Goal: Task Accomplishment & Management: Complete application form

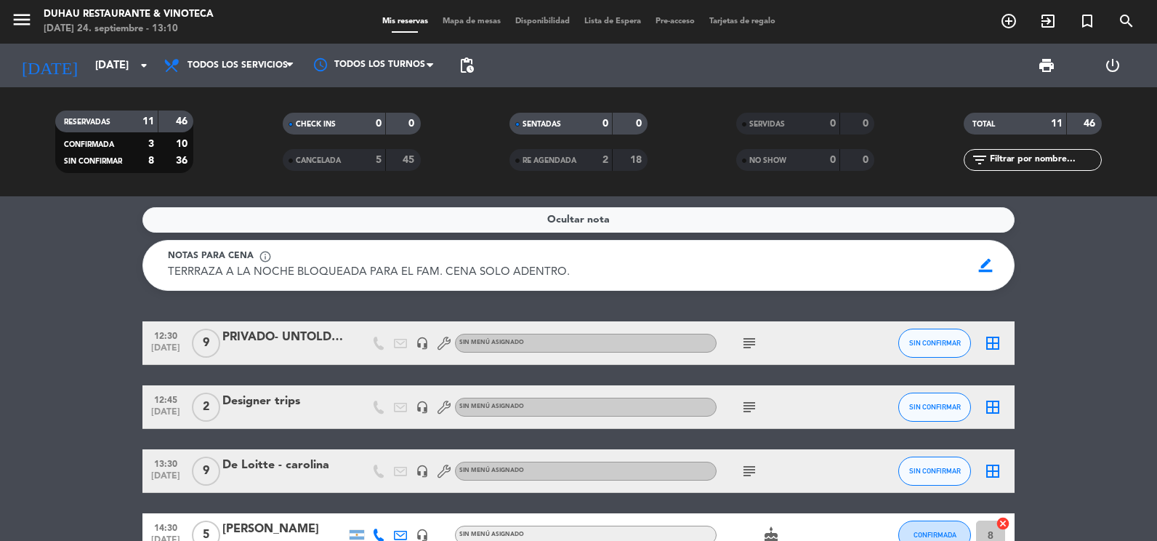
click at [319, 330] on div "PRIVADO- UNTOLD [PERSON_NAME]" at bounding box center [284, 337] width 124 height 19
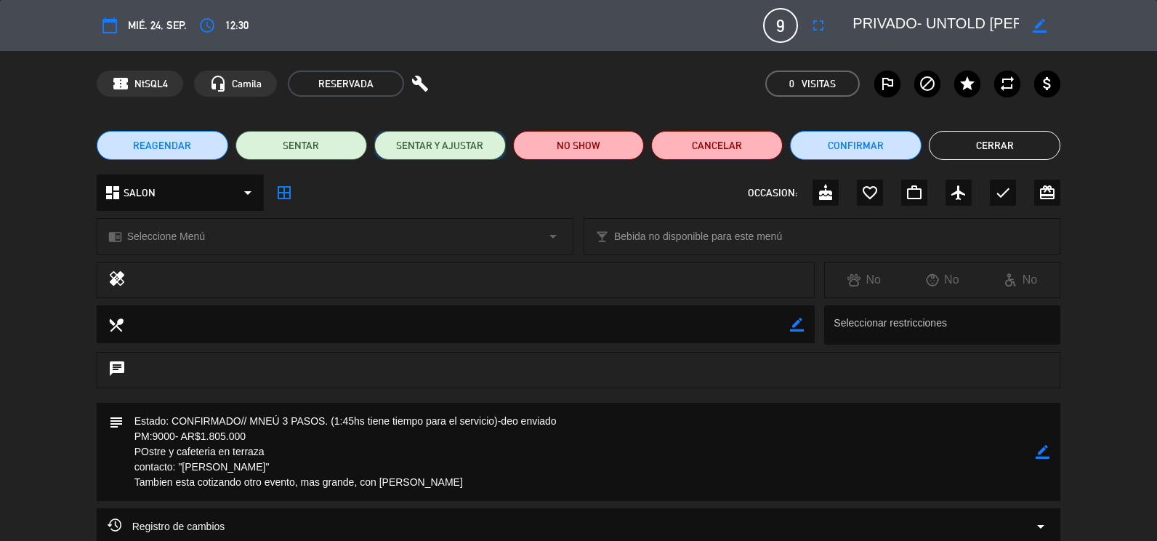
click at [450, 151] on button "SENTAR Y AJUSTAR" at bounding box center [440, 145] width 132 height 29
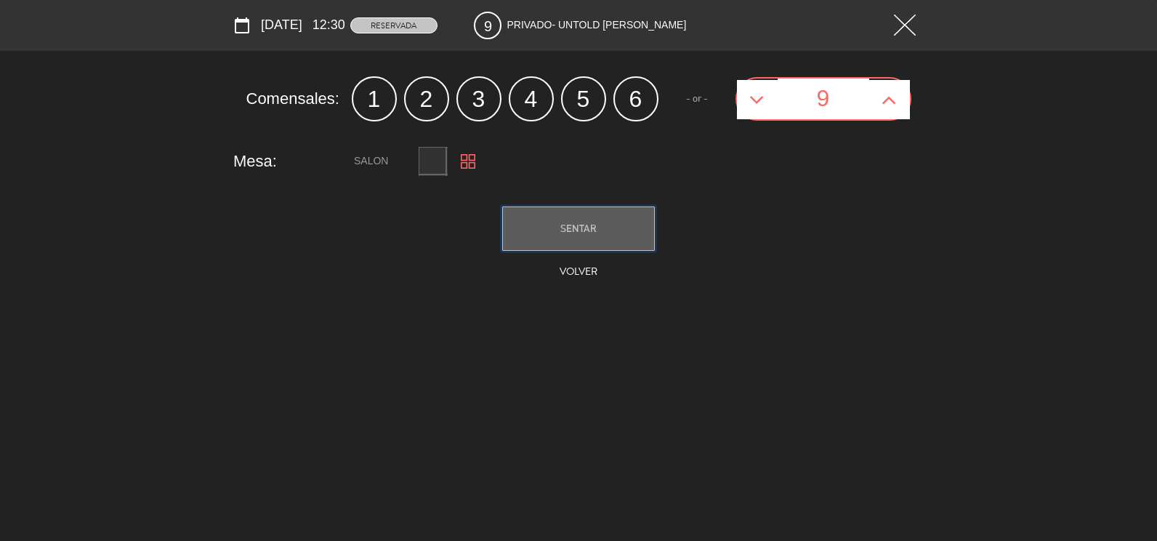
click at [566, 227] on span "SENTAR" at bounding box center [578, 228] width 36 height 12
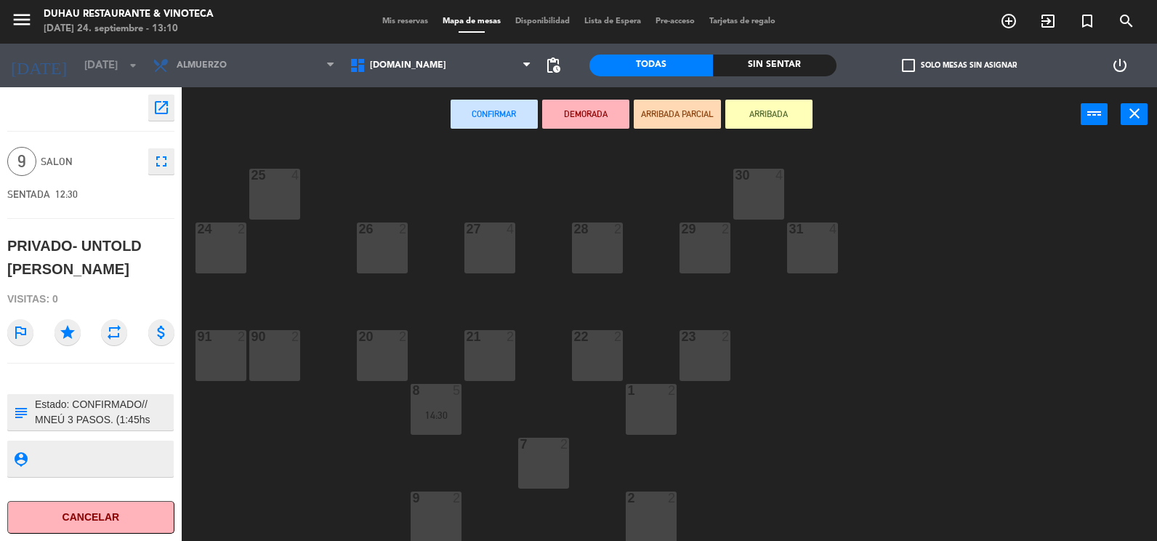
click at [236, 370] on div "91 2" at bounding box center [221, 355] width 51 height 51
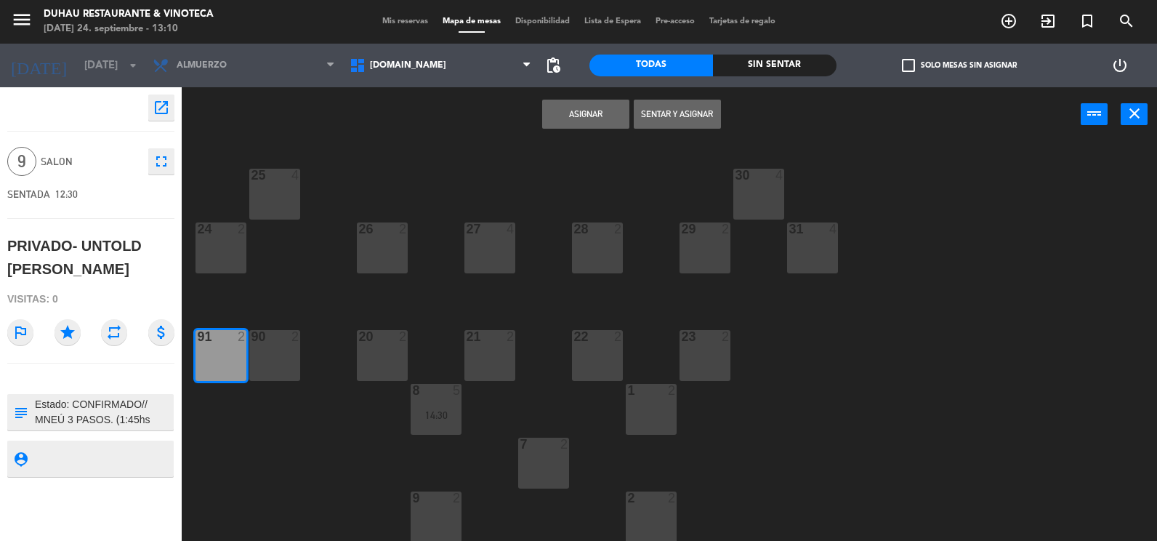
click at [672, 113] on button "Sentar y Asignar" at bounding box center [677, 114] width 87 height 29
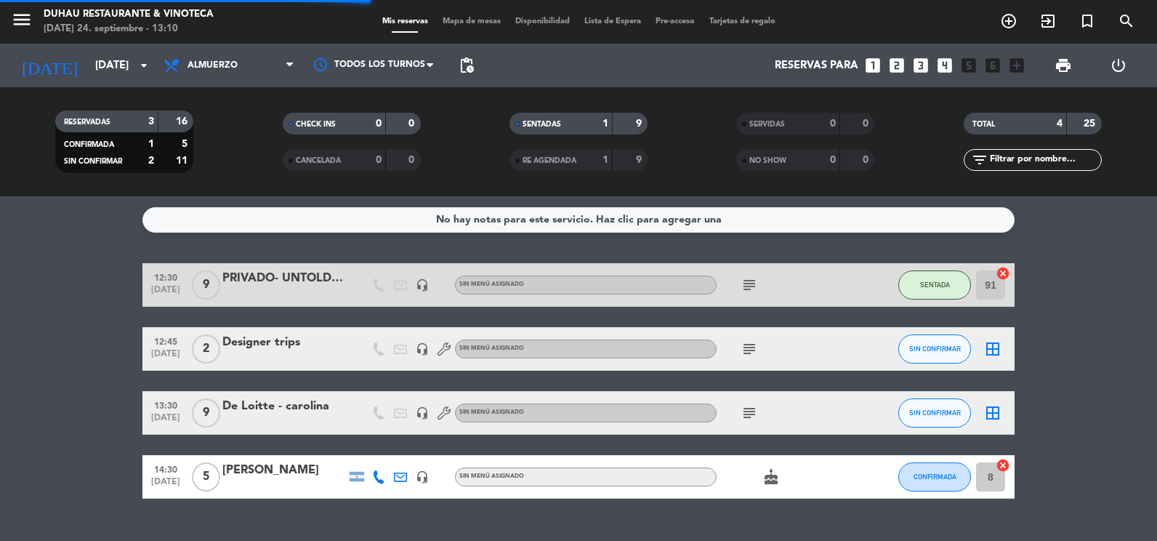
click at [743, 286] on icon "subject" at bounding box center [749, 284] width 17 height 17
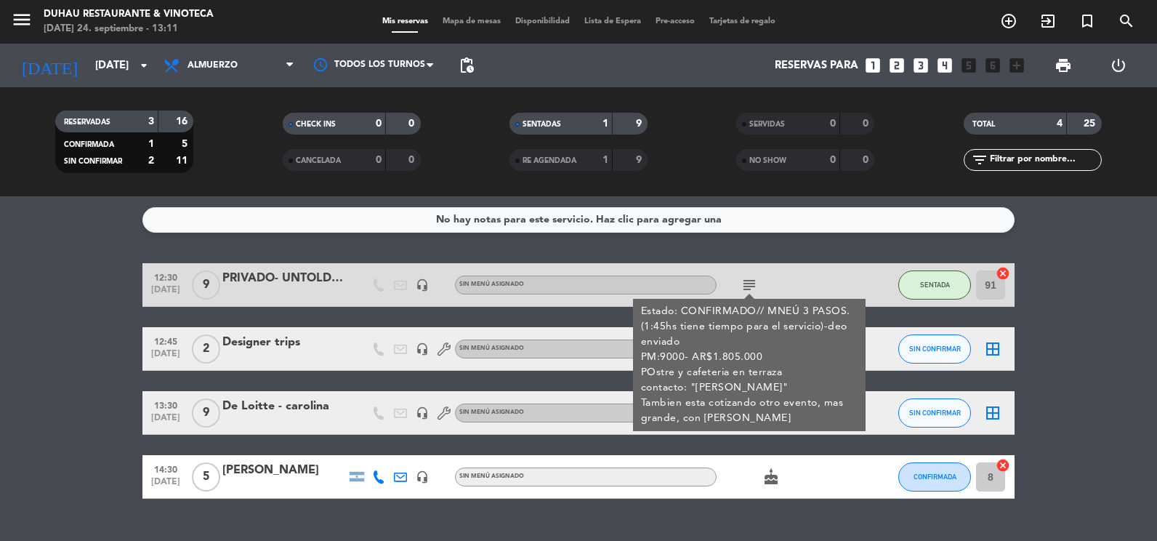
click at [748, 281] on icon "subject" at bounding box center [749, 284] width 17 height 17
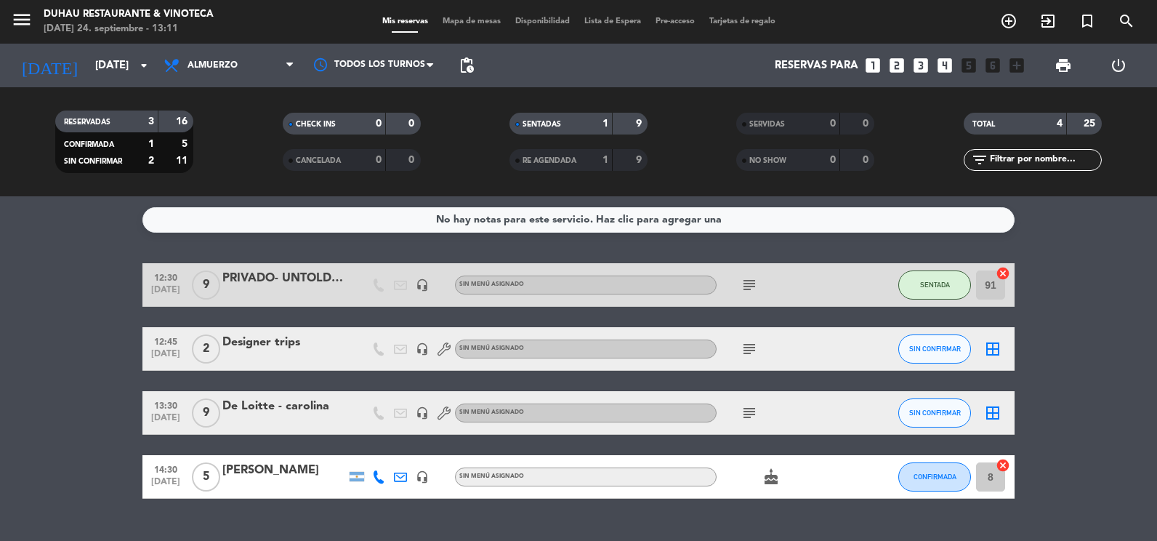
click at [748, 281] on icon "subject" at bounding box center [749, 284] width 17 height 17
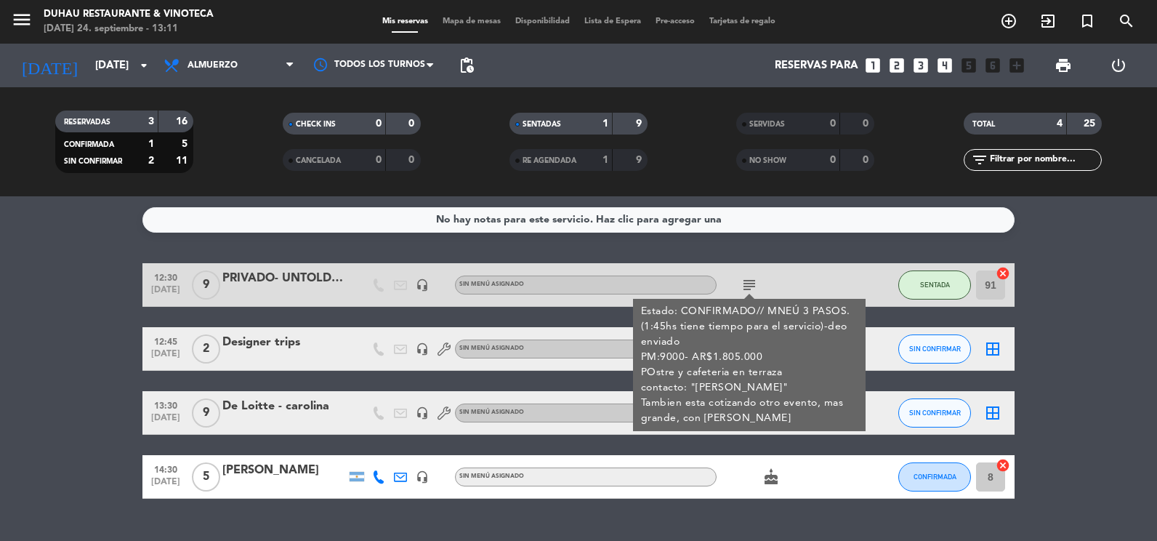
click at [748, 281] on icon "subject" at bounding box center [749, 284] width 17 height 17
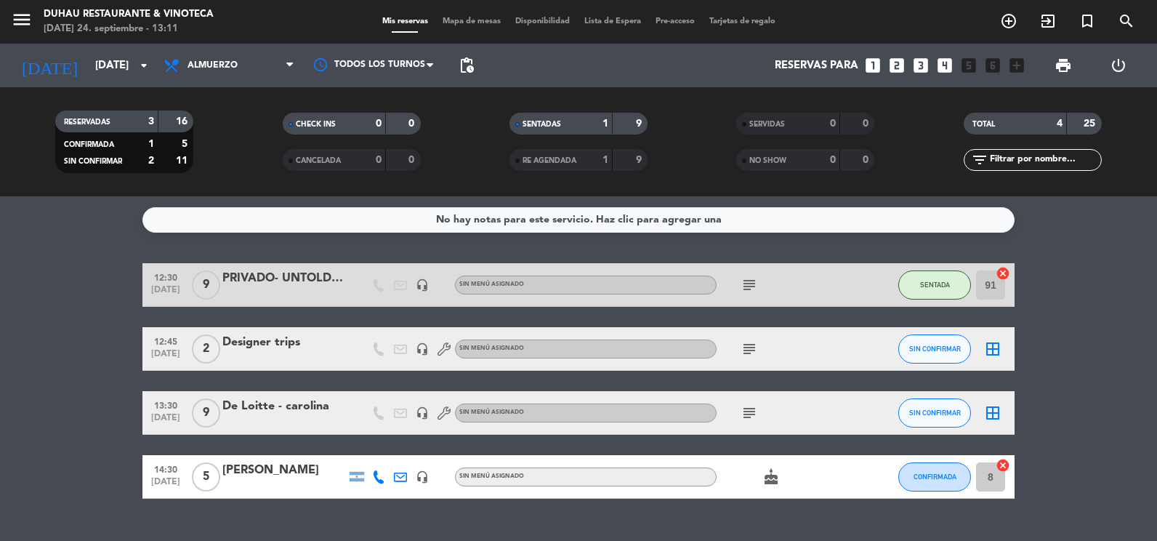
click at [425, 353] on icon "headset_mic" at bounding box center [422, 348] width 13 height 13
click at [438, 350] on icon at bounding box center [444, 348] width 13 height 13
click at [745, 347] on icon "subject" at bounding box center [749, 348] width 17 height 17
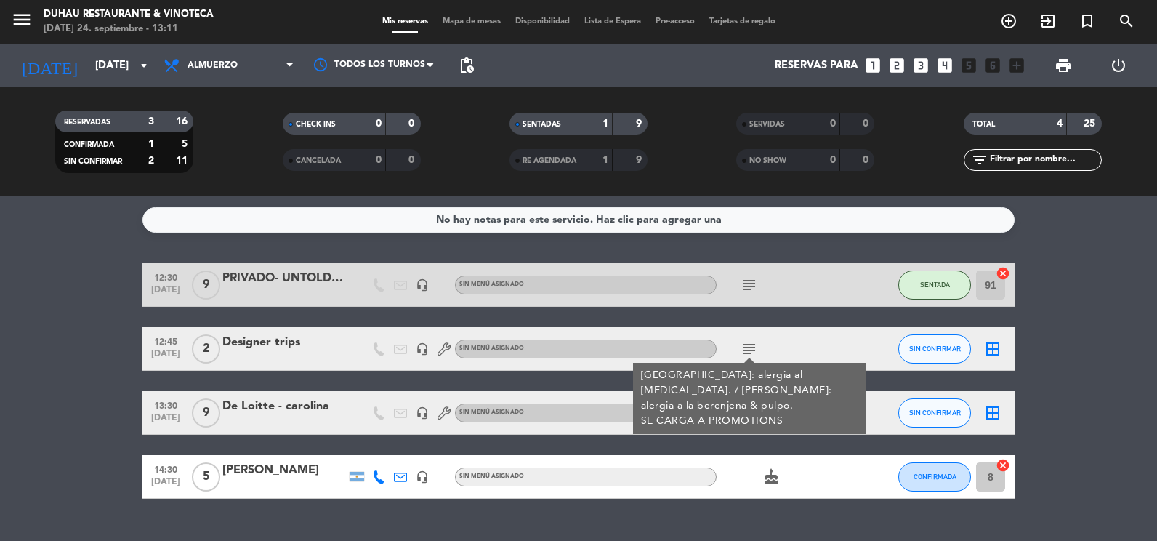
click at [299, 341] on div "Designer trips" at bounding box center [284, 342] width 124 height 19
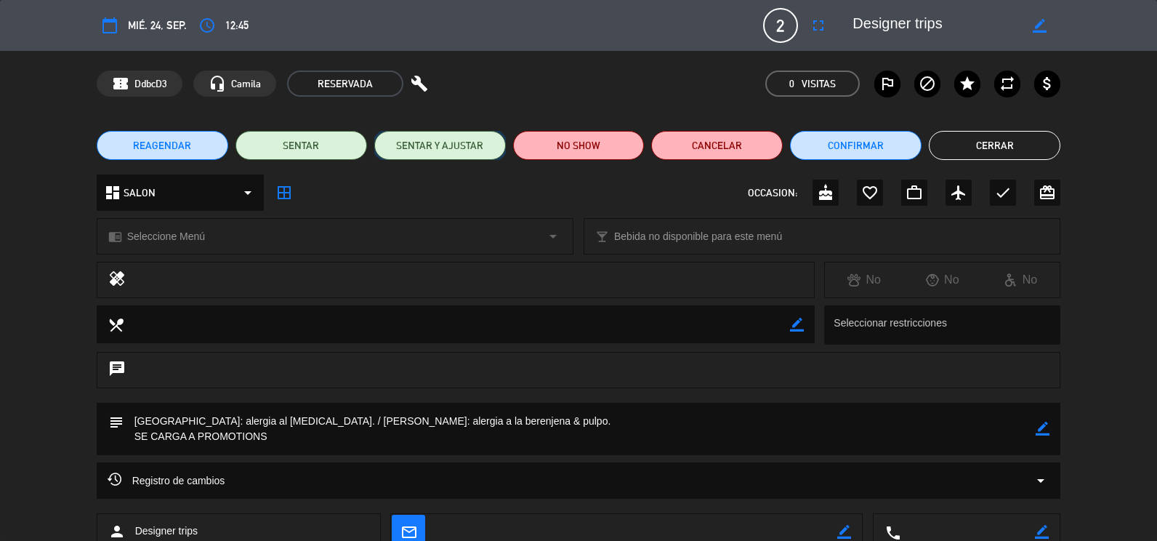
click at [465, 150] on button "SENTAR Y AJUSTAR" at bounding box center [440, 145] width 132 height 29
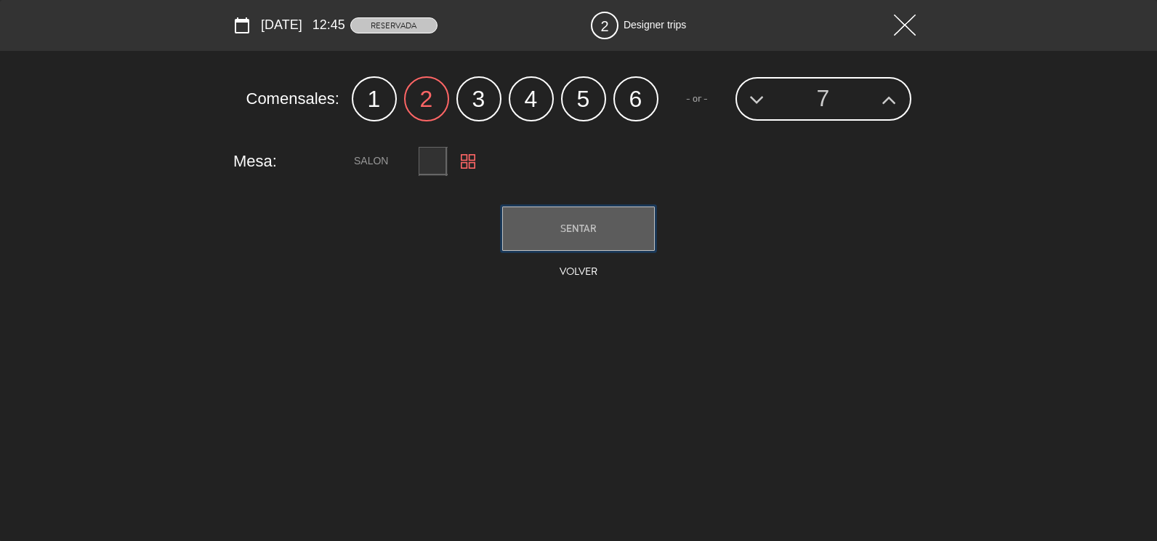
click at [544, 223] on button "SENTAR" at bounding box center [578, 228] width 153 height 44
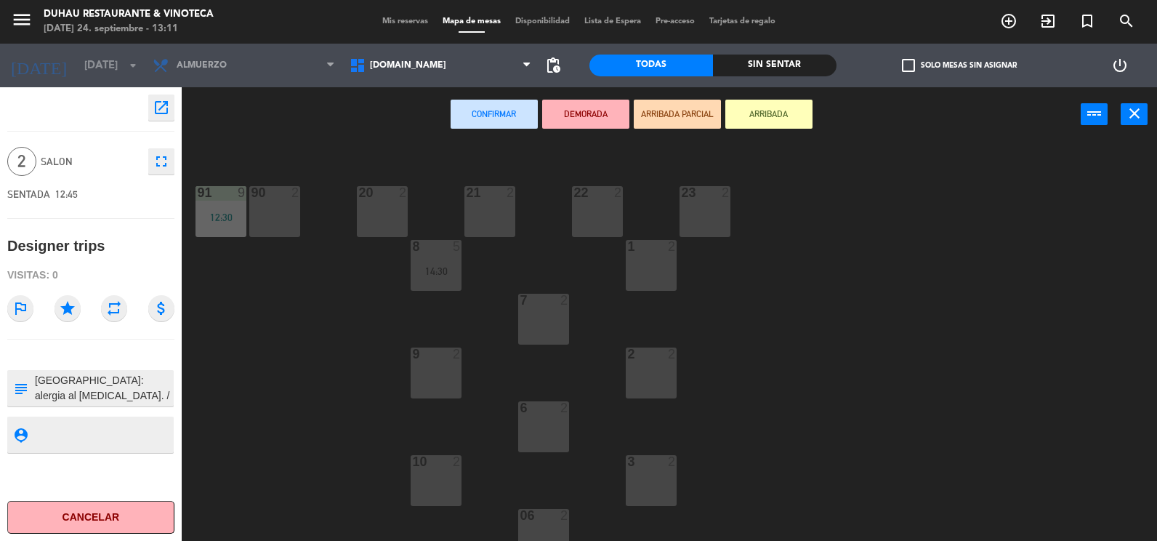
scroll to position [145, 0]
click at [651, 381] on div "2 2" at bounding box center [651, 371] width 51 height 51
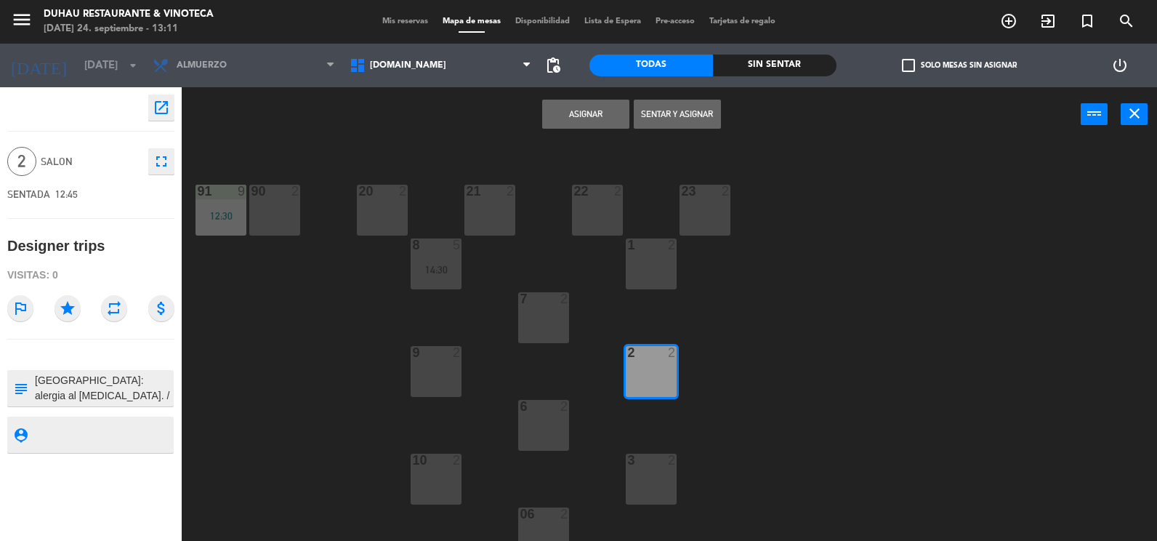
click at [681, 115] on button "Sentar y Asignar" at bounding box center [677, 114] width 87 height 29
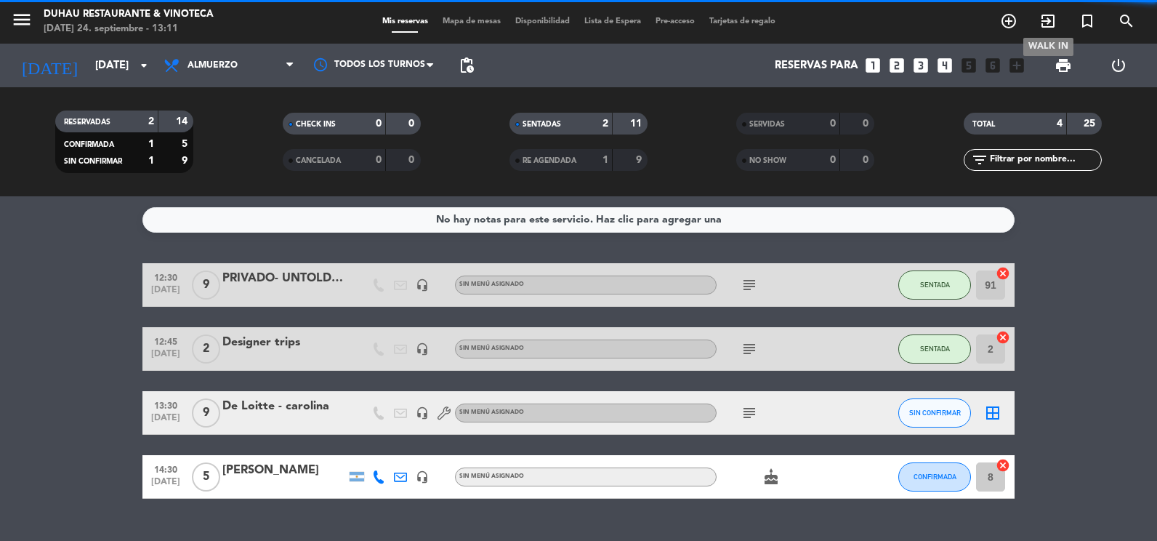
click at [1046, 21] on icon "exit_to_app" at bounding box center [1047, 20] width 17 height 17
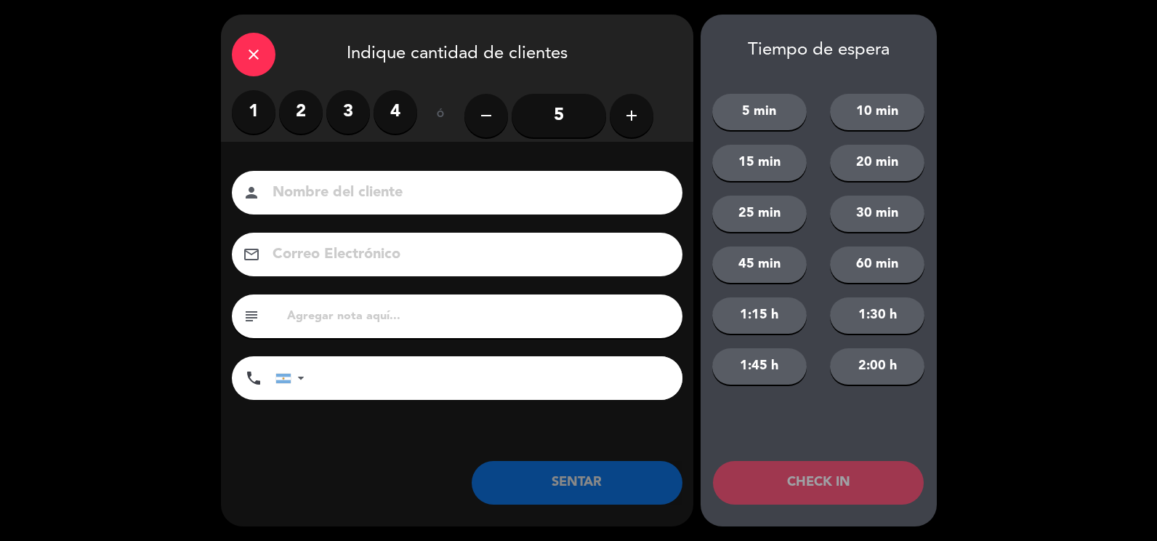
click at [307, 116] on label "2" at bounding box center [301, 112] width 44 height 44
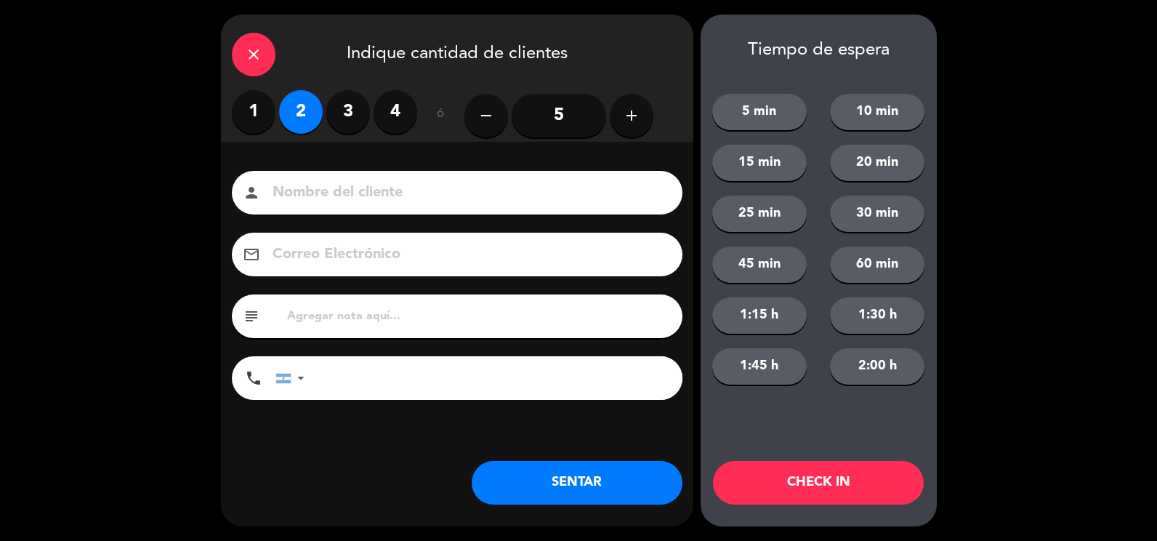
click at [325, 183] on input at bounding box center [467, 192] width 393 height 25
type input "[PERSON_NAME]"
click at [592, 486] on button "SENTAR" at bounding box center [577, 483] width 211 height 44
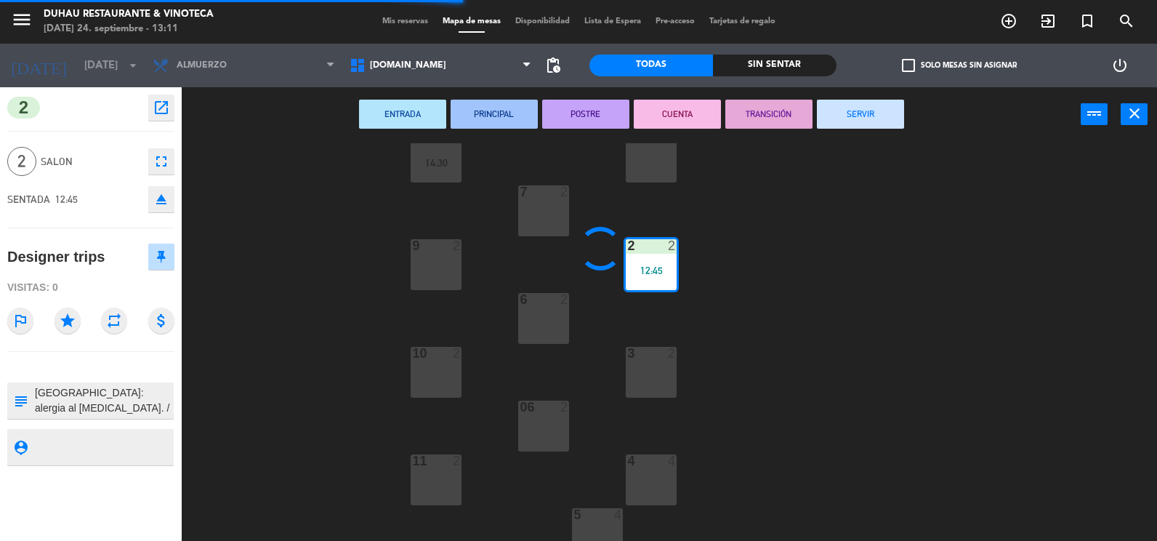
scroll to position [269, 0]
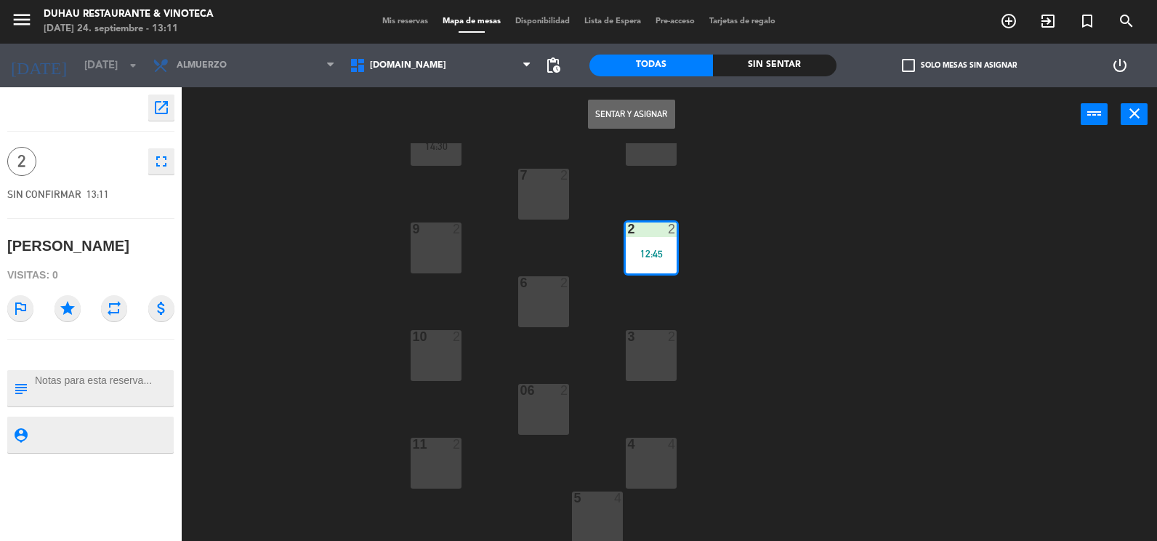
click at [597, 501] on div at bounding box center [598, 497] width 24 height 13
click at [635, 110] on button "Sentar y Asignar" at bounding box center [631, 114] width 87 height 29
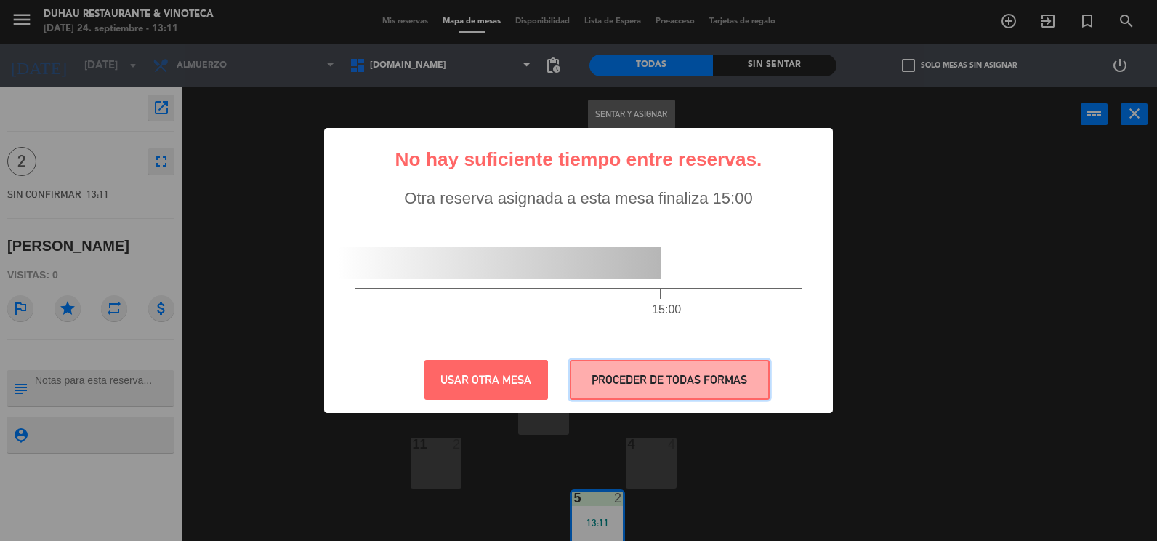
click at [635, 375] on button "PROCEDER DE TODAS FORMAS" at bounding box center [670, 380] width 200 height 40
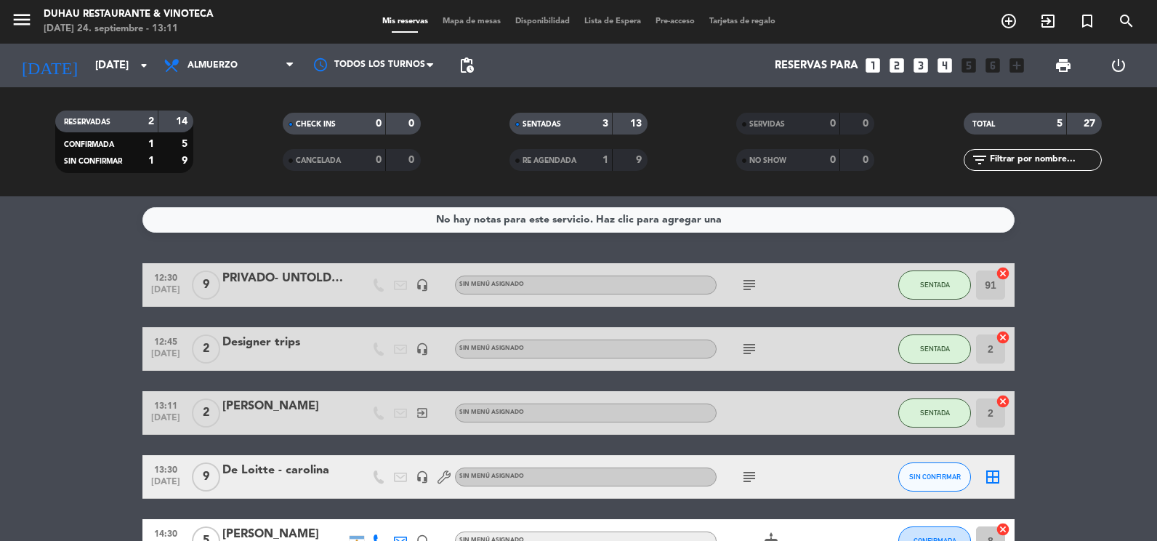
scroll to position [73, 0]
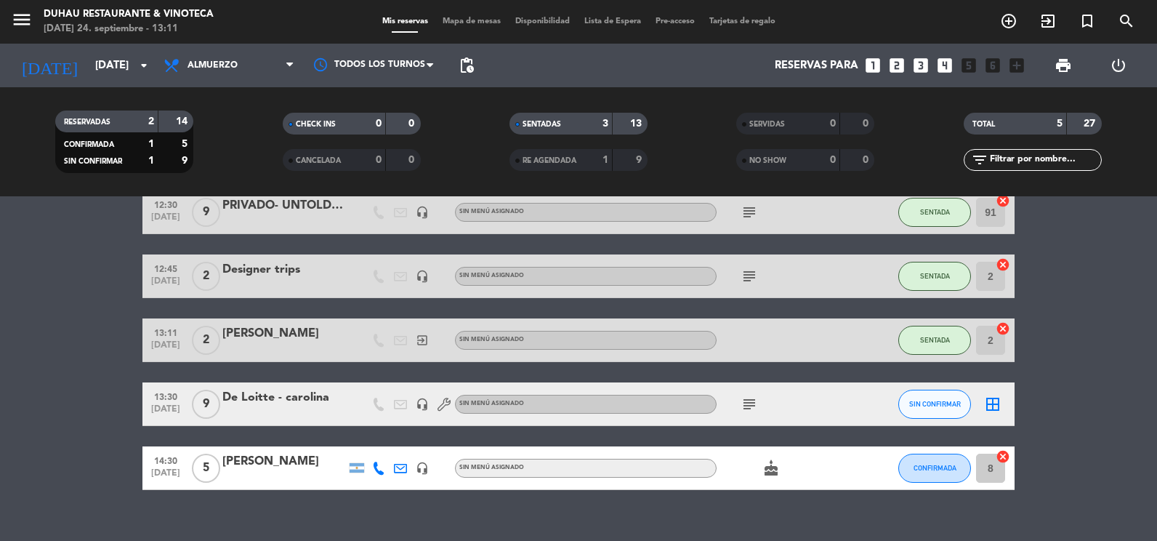
click at [739, 404] on span "subject" at bounding box center [750, 403] width 22 height 17
click at [741, 405] on icon "subject" at bounding box center [749, 403] width 17 height 17
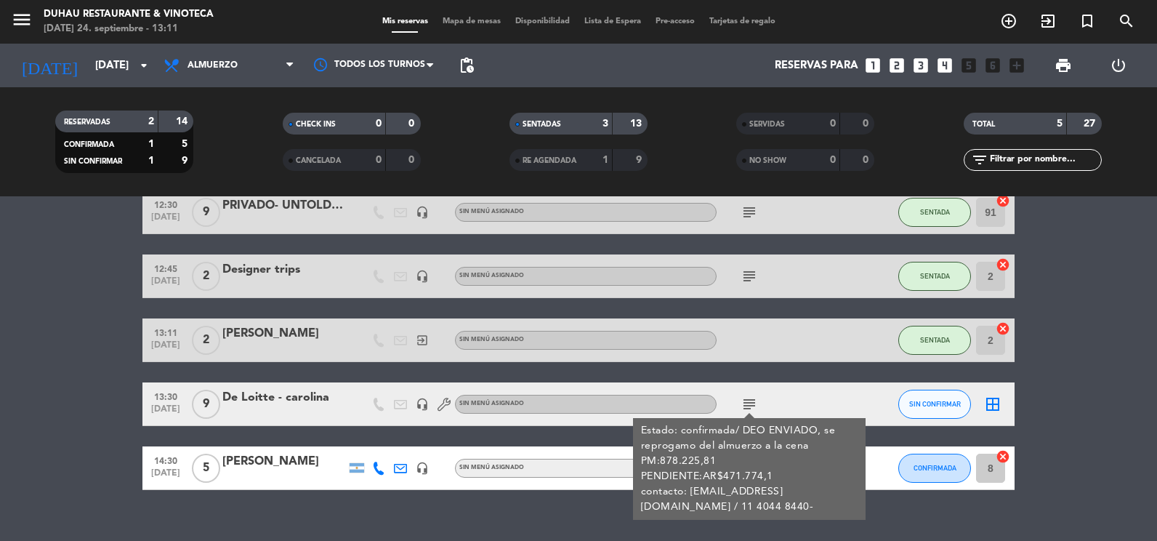
drag, startPoint x: 741, startPoint y: 405, endPoint x: 901, endPoint y: 492, distance: 182.2
click at [900, 494] on div "No hay notas para este servicio. Haz clic para agregar una 12:30 [DATE] 9 PRIVA…" at bounding box center [578, 368] width 1157 height 345
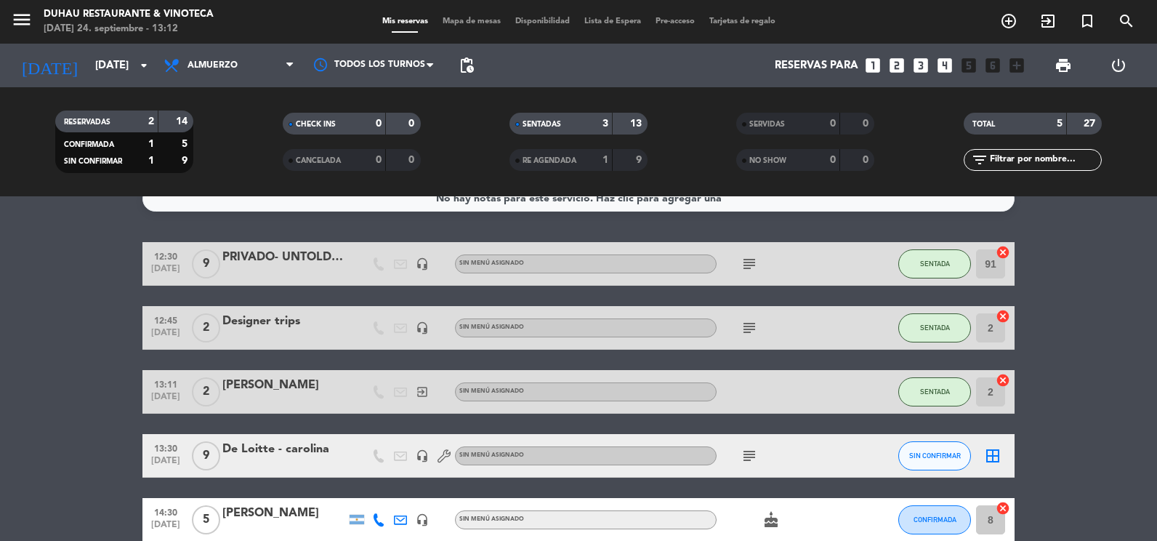
scroll to position [0, 0]
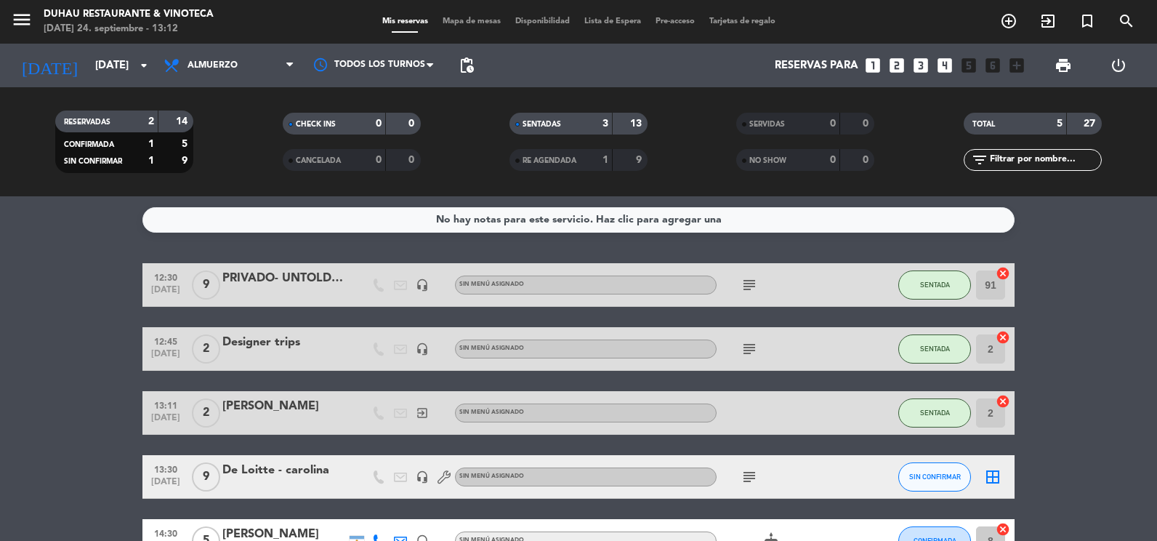
click at [746, 479] on icon "subject" at bounding box center [749, 476] width 17 height 17
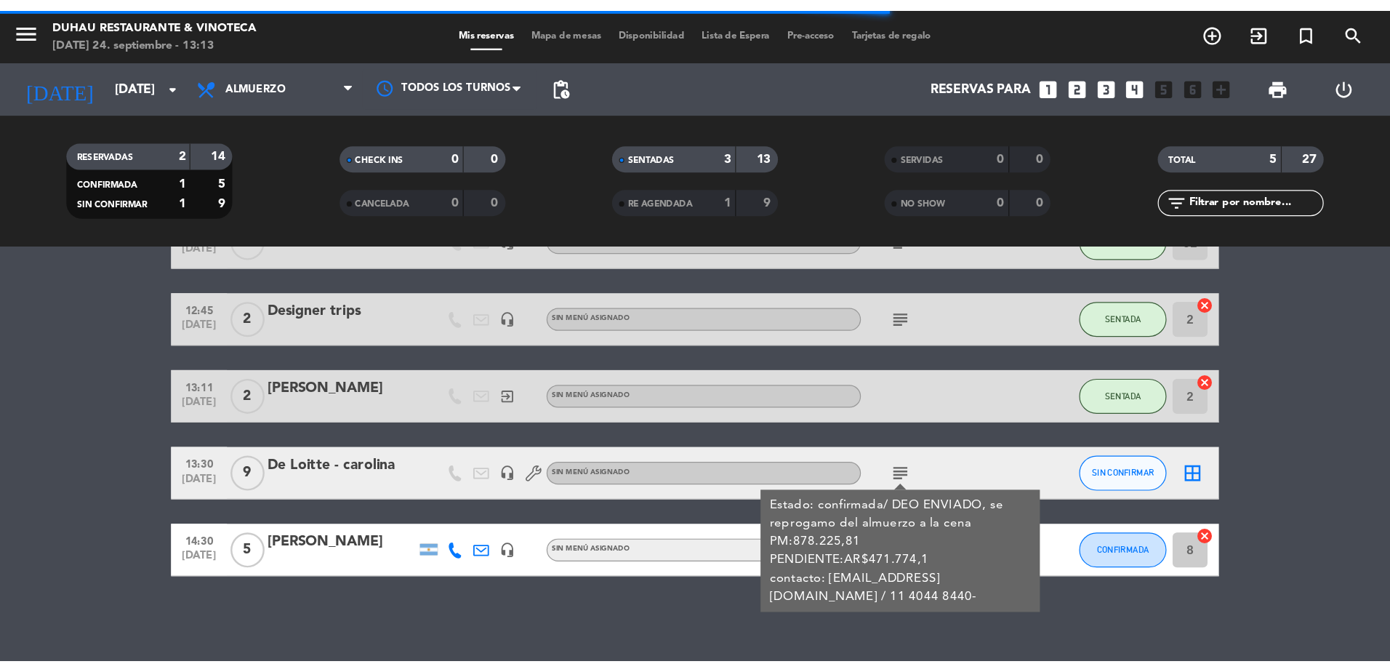
scroll to position [94, 0]
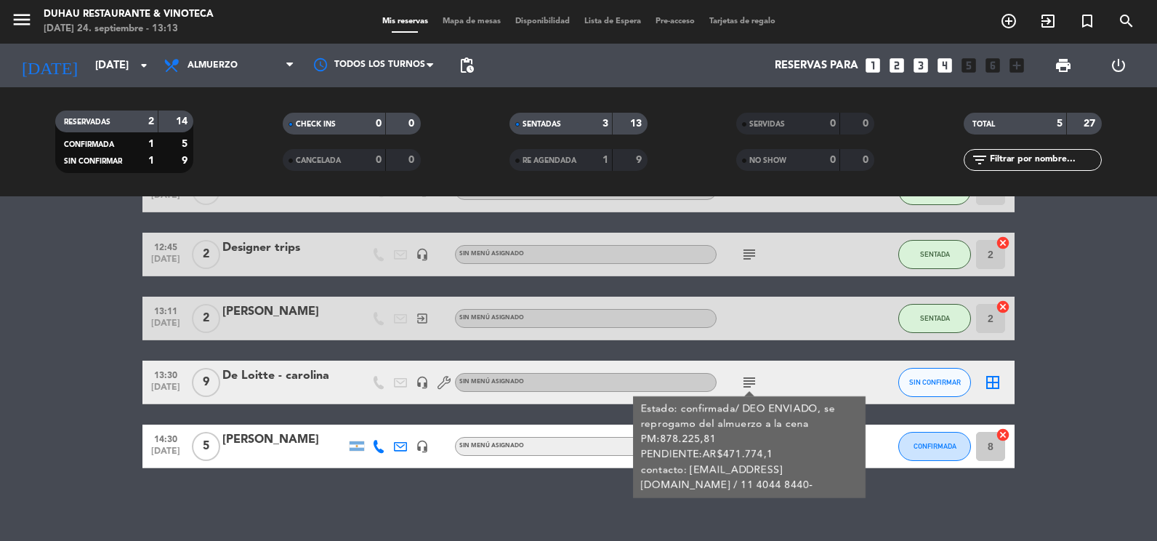
click at [516, 494] on div "No hay notas para este servicio. Haz clic para agregar una 12:30 [DATE] 9 PRIVA…" at bounding box center [578, 368] width 1157 height 345
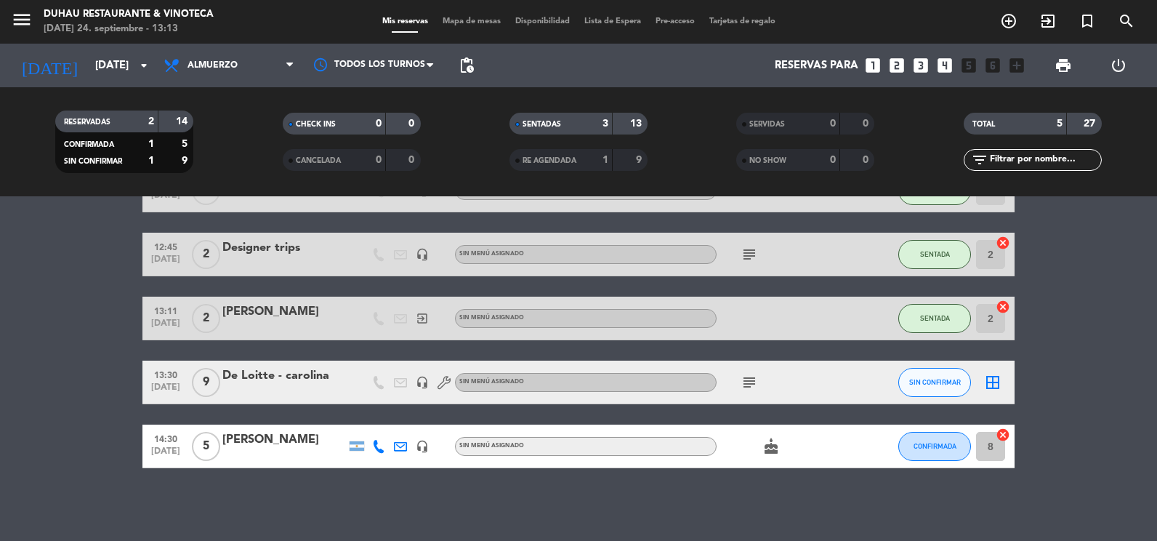
click at [761, 377] on div "subject" at bounding box center [782, 382] width 131 height 43
click at [752, 382] on icon "subject" at bounding box center [749, 382] width 17 height 17
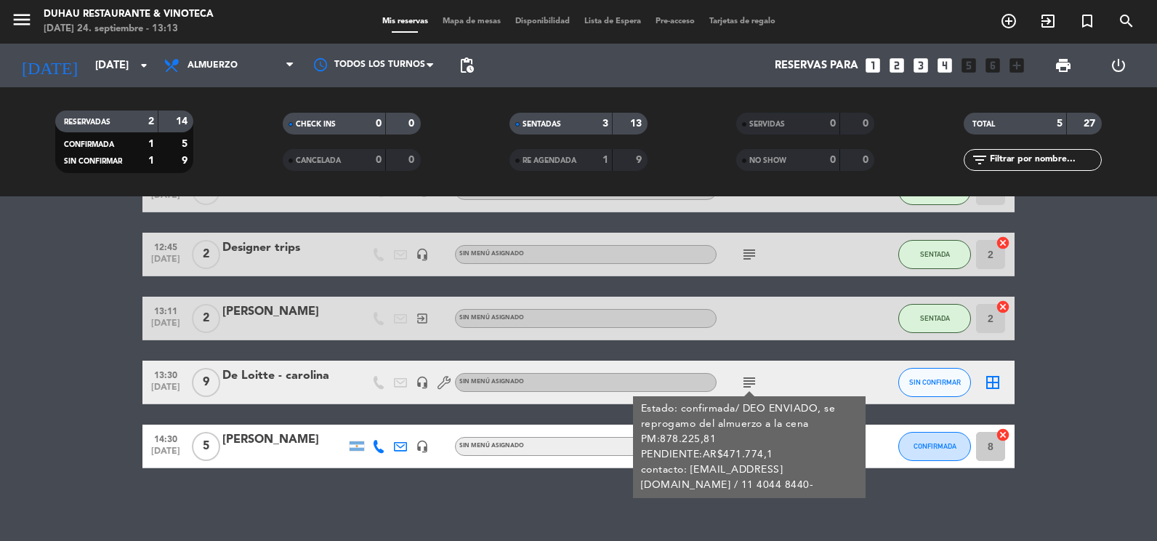
click at [605, 478] on div "No hay notas para este servicio. Haz clic para agregar una 12:30 [DATE] 9 PRIVA…" at bounding box center [578, 368] width 1157 height 345
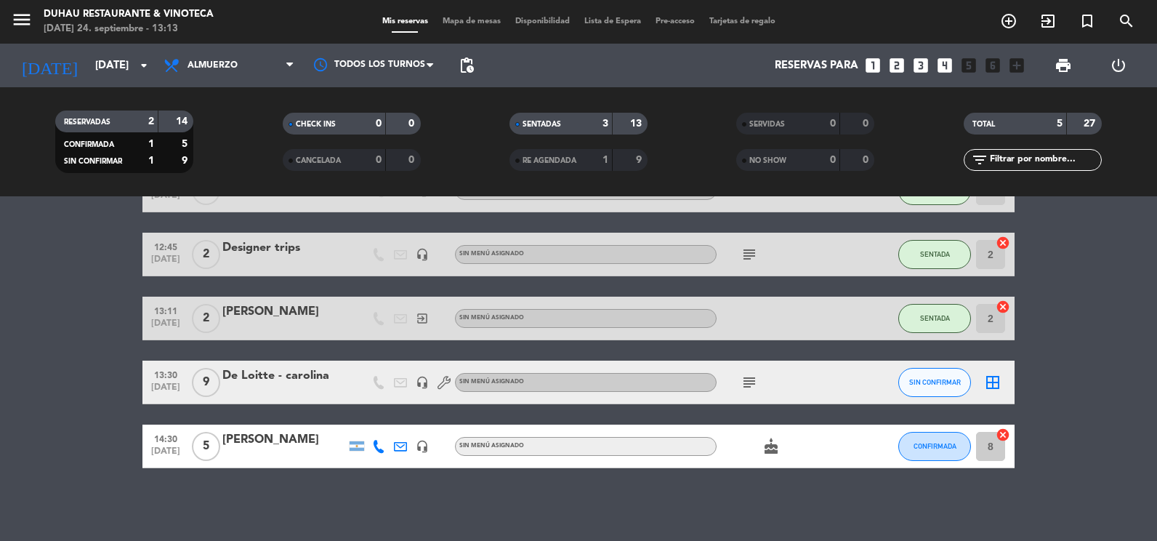
click at [767, 444] on icon "cake" at bounding box center [771, 446] width 17 height 17
click at [682, 478] on div "No hay notas para este servicio. Haz clic para agregar una 12:30 [DATE] 9 PRIVA…" at bounding box center [578, 368] width 1157 height 345
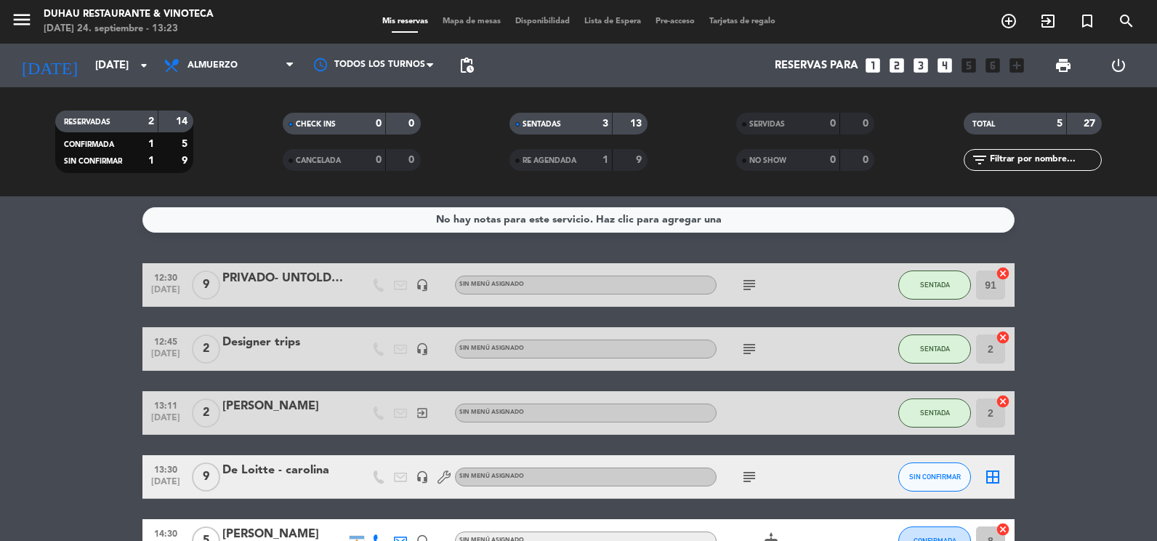
click at [1081, 346] on bookings-row "12:30 [DATE] 9 PRIVADO- UNTOLD [PERSON_NAME] headset_mic Sin menú asignado subj…" at bounding box center [578, 412] width 1157 height 299
click at [9, 11] on div "menu [PERSON_NAME] Restaurante & Vinoteca [DATE] 24. septiembre - 13:25" at bounding box center [144, 22] width 289 height 34
click at [20, 20] on icon "menu" at bounding box center [22, 20] width 22 height 22
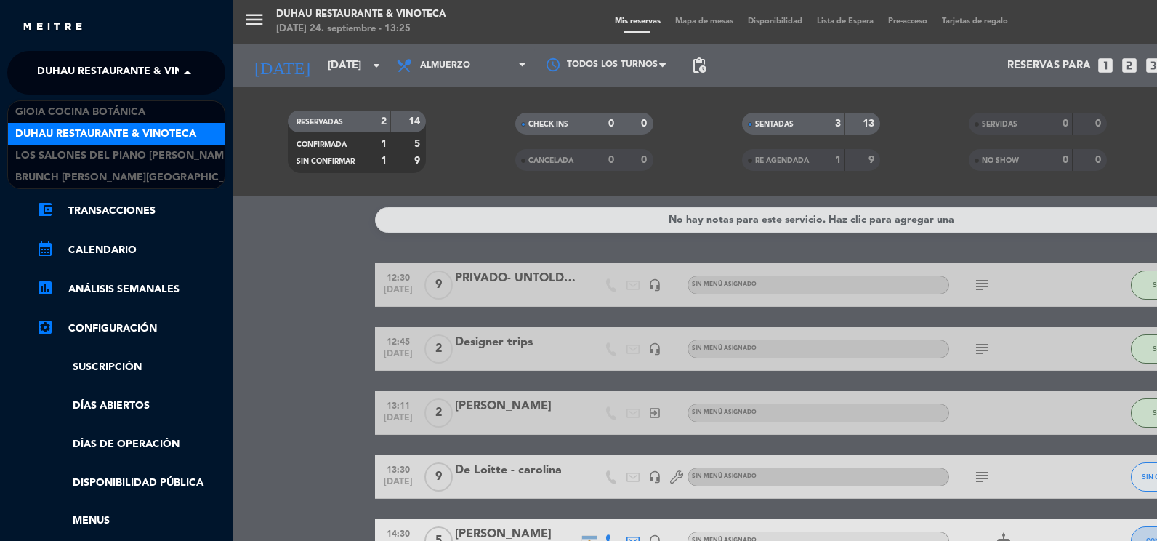
click at [58, 83] on span "Duhau Restaurante & Vinoteca" at bounding box center [127, 72] width 181 height 31
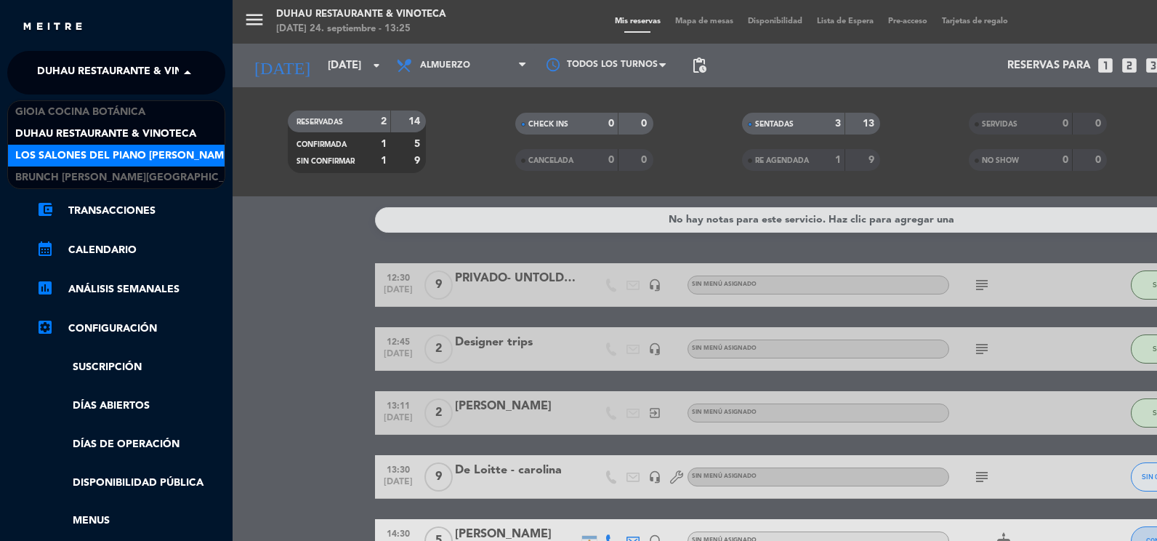
click at [65, 148] on span "Los Salones del Piano [PERSON_NAME]" at bounding box center [124, 156] width 218 height 17
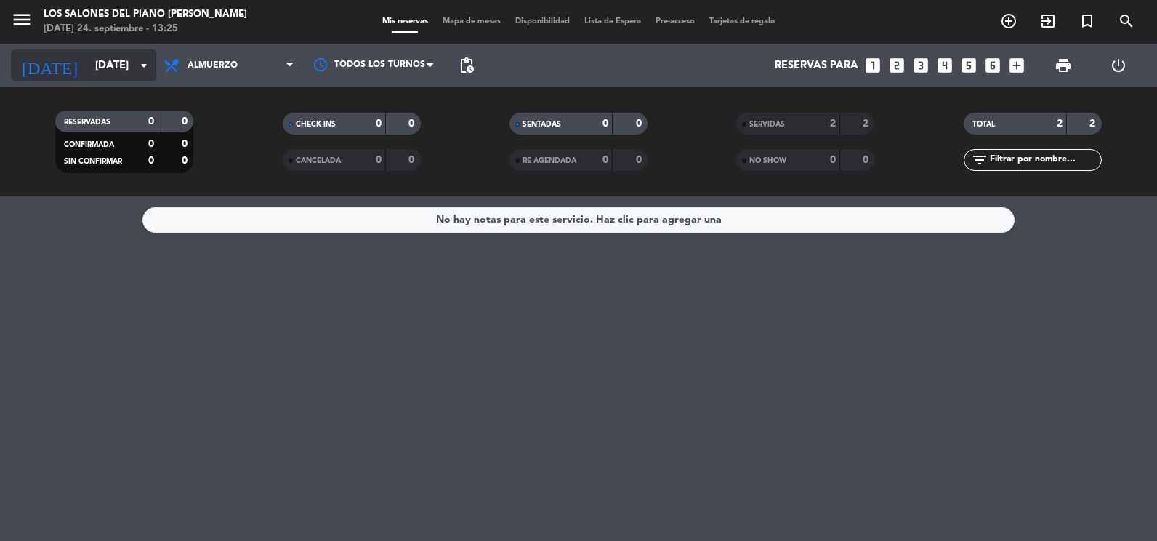
click at [88, 68] on input "[DATE]" at bounding box center [158, 65] width 140 height 27
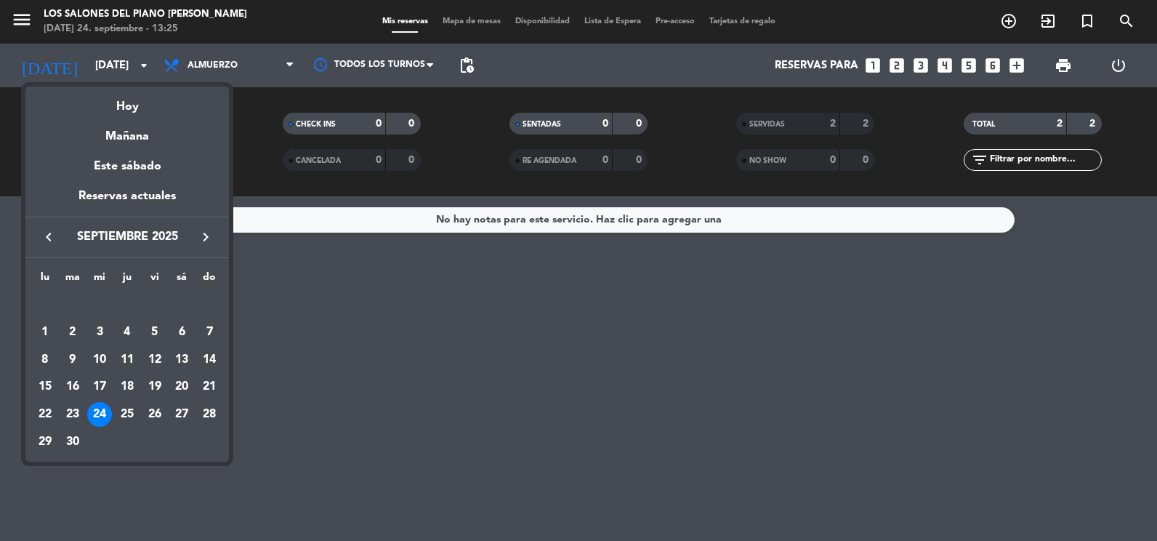
click at [201, 234] on icon "keyboard_arrow_right" at bounding box center [205, 236] width 17 height 17
click at [43, 390] on div "13" at bounding box center [45, 386] width 25 height 25
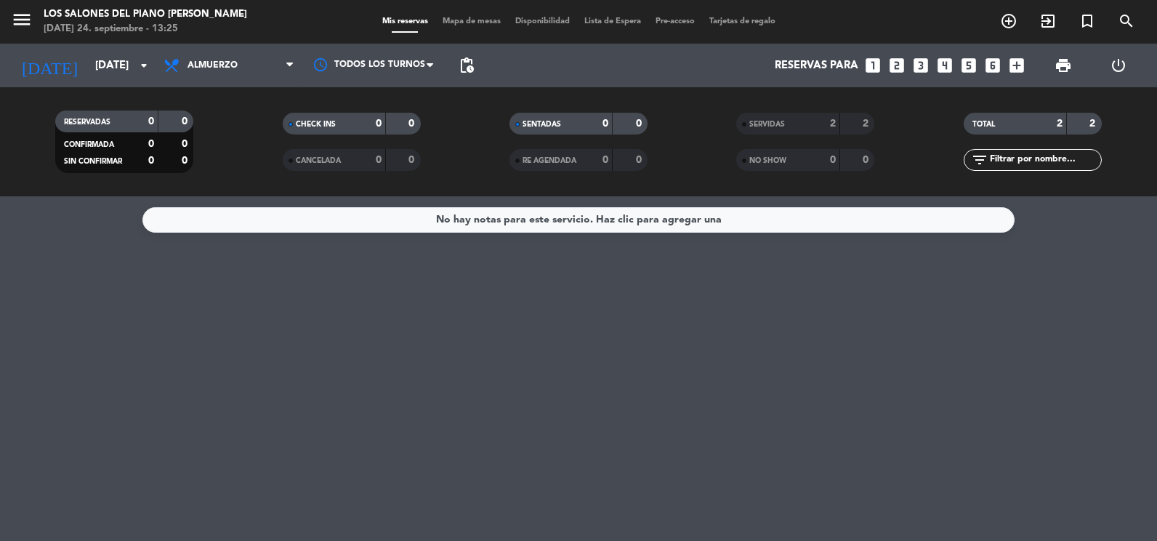
type input "[DATE]"
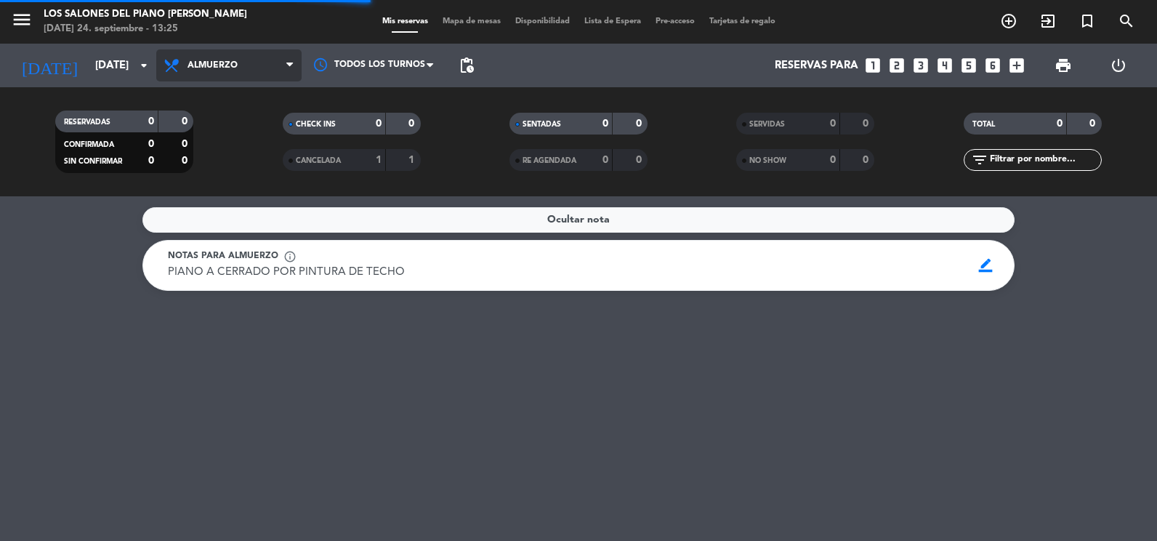
click at [216, 77] on span "Almuerzo" at bounding box center [228, 65] width 145 height 32
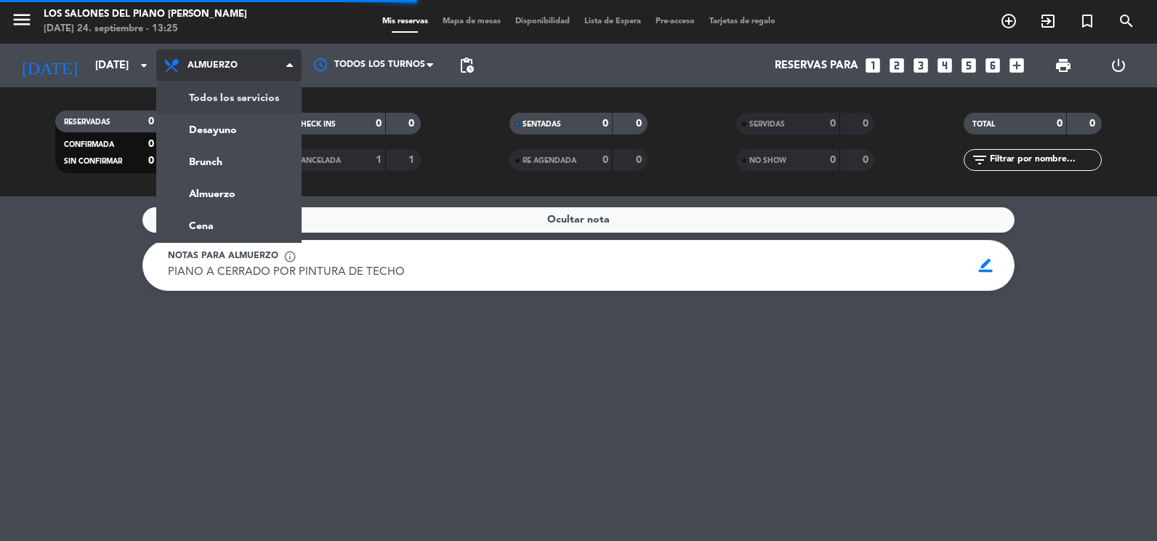
click at [209, 96] on div "menu Los Salones del Piano [PERSON_NAME] [DATE] 24. septiembre - 13:25 Mis rese…" at bounding box center [578, 98] width 1157 height 196
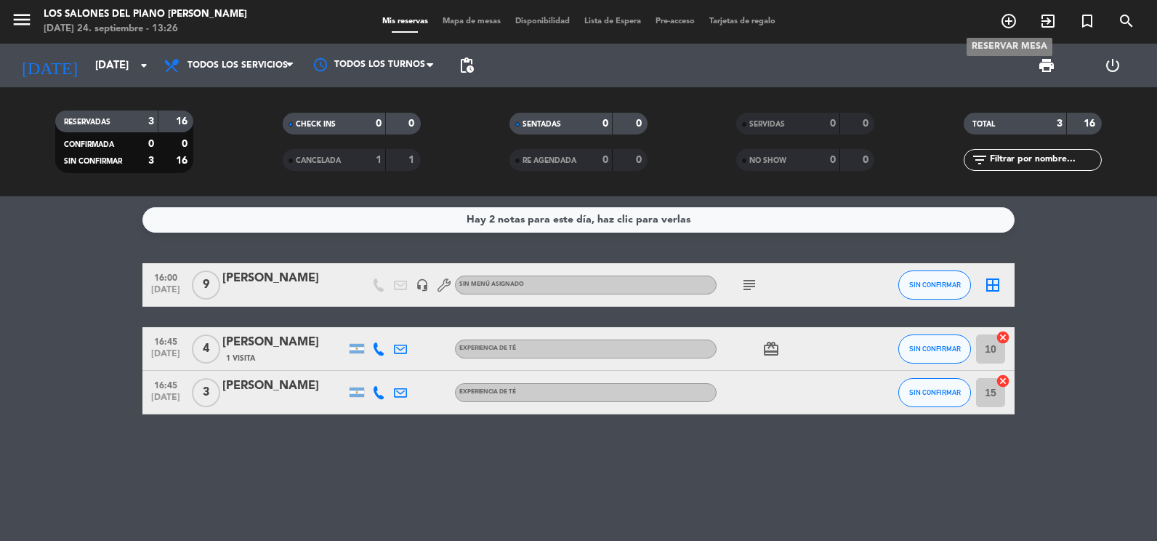
click at [1006, 20] on icon "add_circle_outline" at bounding box center [1008, 20] width 17 height 17
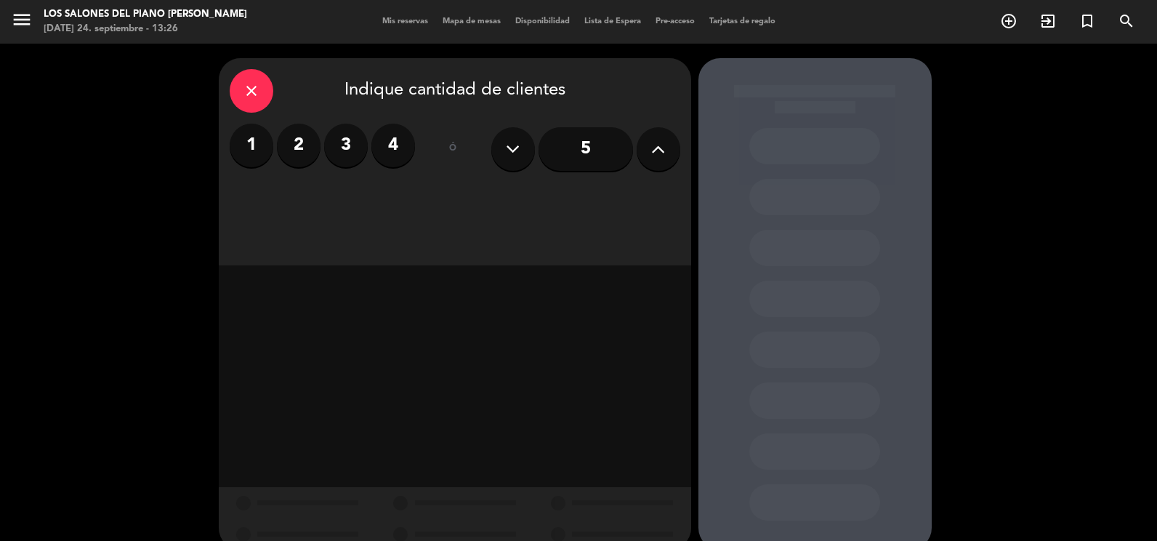
click at [310, 141] on label "2" at bounding box center [299, 146] width 44 height 44
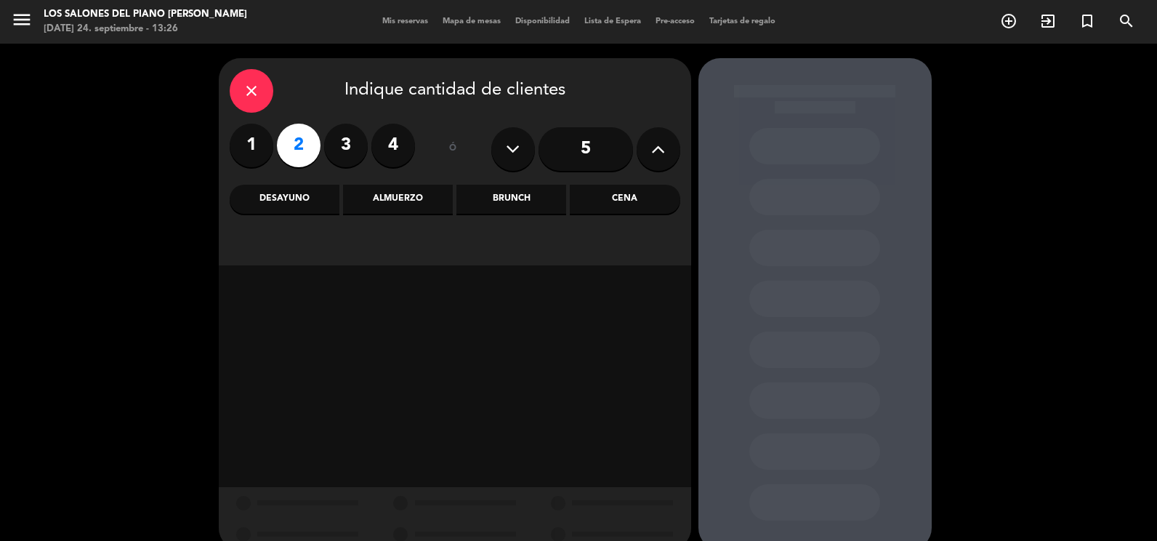
click at [488, 201] on div "Brunch" at bounding box center [511, 199] width 110 height 29
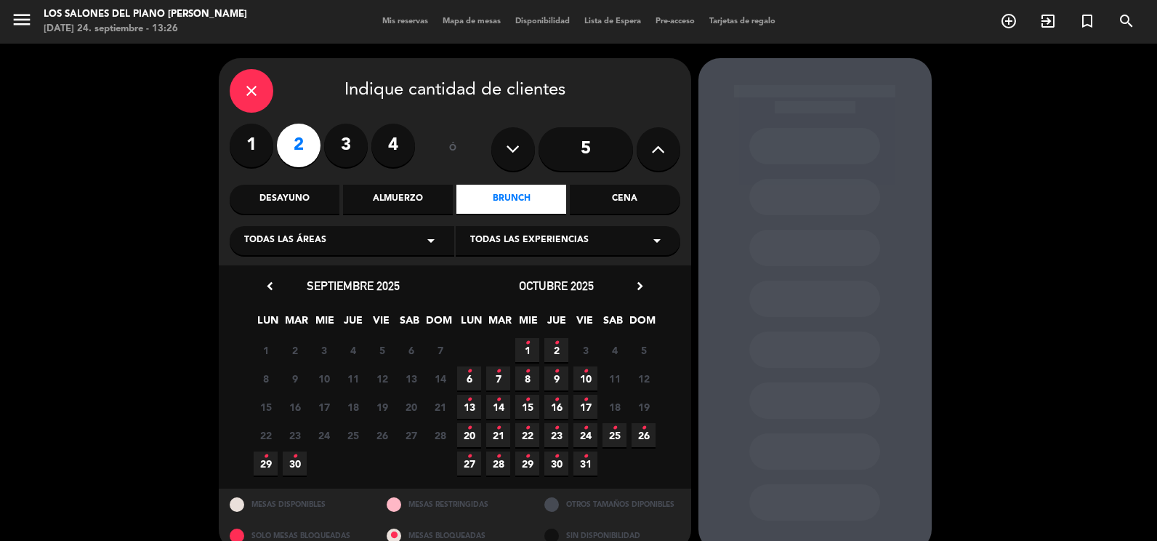
click at [473, 408] on span "13 •" at bounding box center [469, 407] width 24 height 24
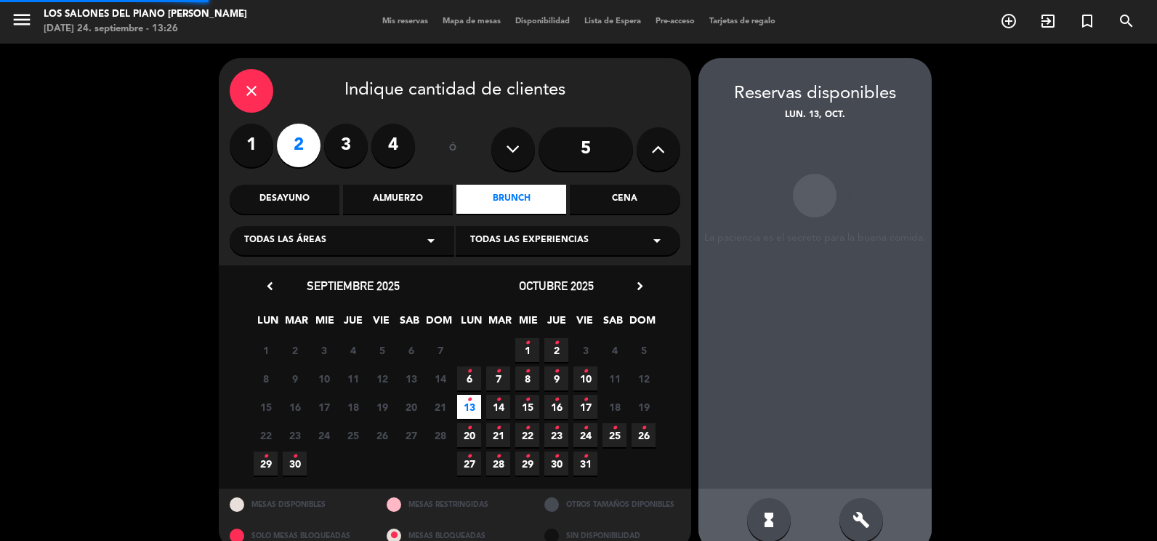
scroll to position [24, 0]
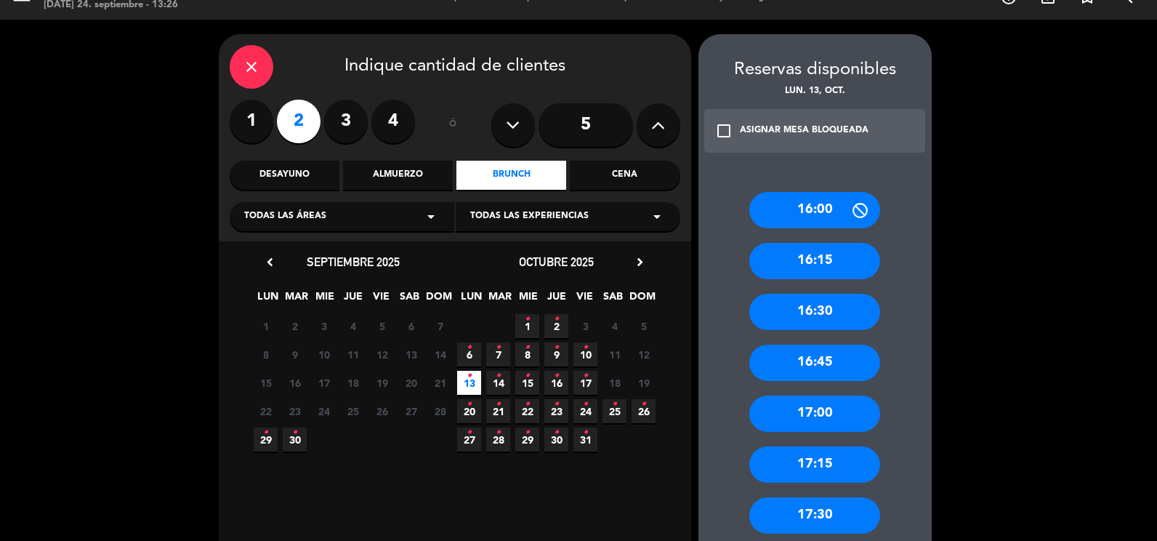
click at [819, 213] on div "16:00" at bounding box center [814, 210] width 131 height 36
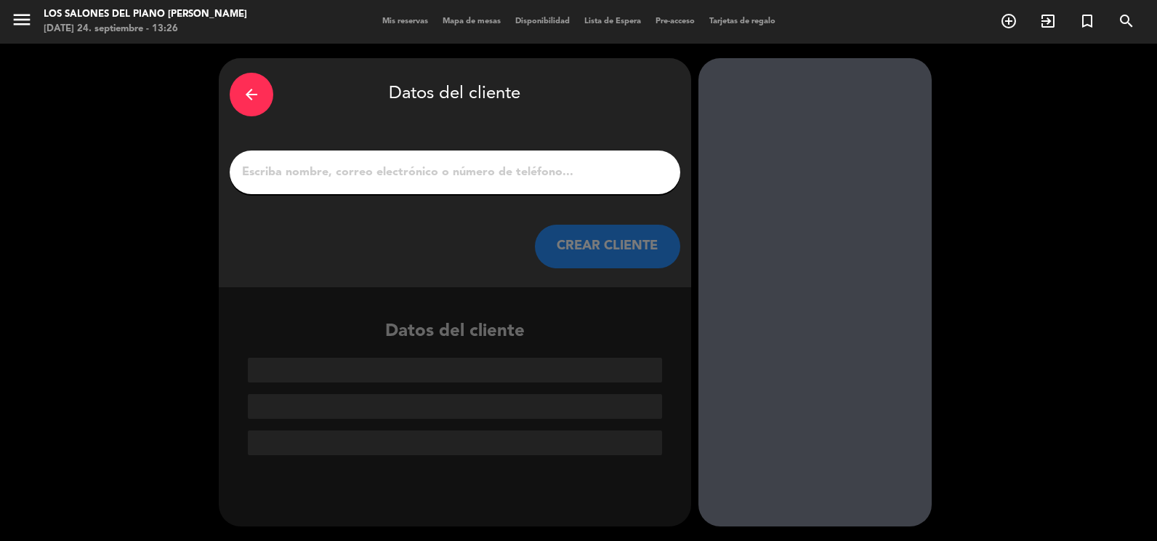
scroll to position [0, 0]
click at [430, 185] on div at bounding box center [455, 172] width 451 height 44
click at [432, 179] on input "1" at bounding box center [455, 172] width 429 height 20
paste input "[PERSON_NAME]"
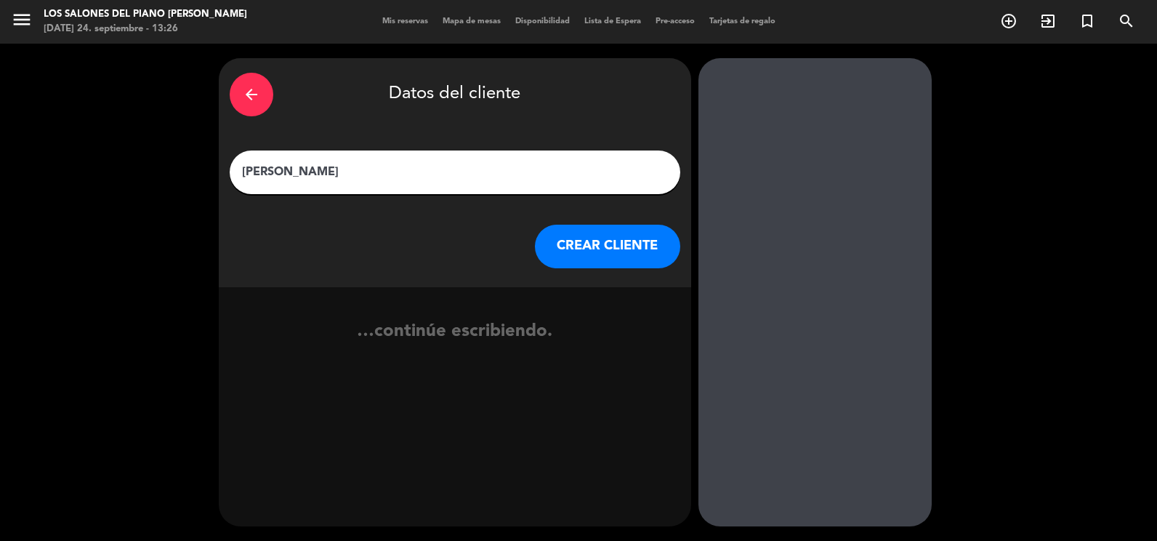
type input "[PERSON_NAME]"
click at [578, 237] on button "CREAR CLIENTE" at bounding box center [607, 247] width 145 height 44
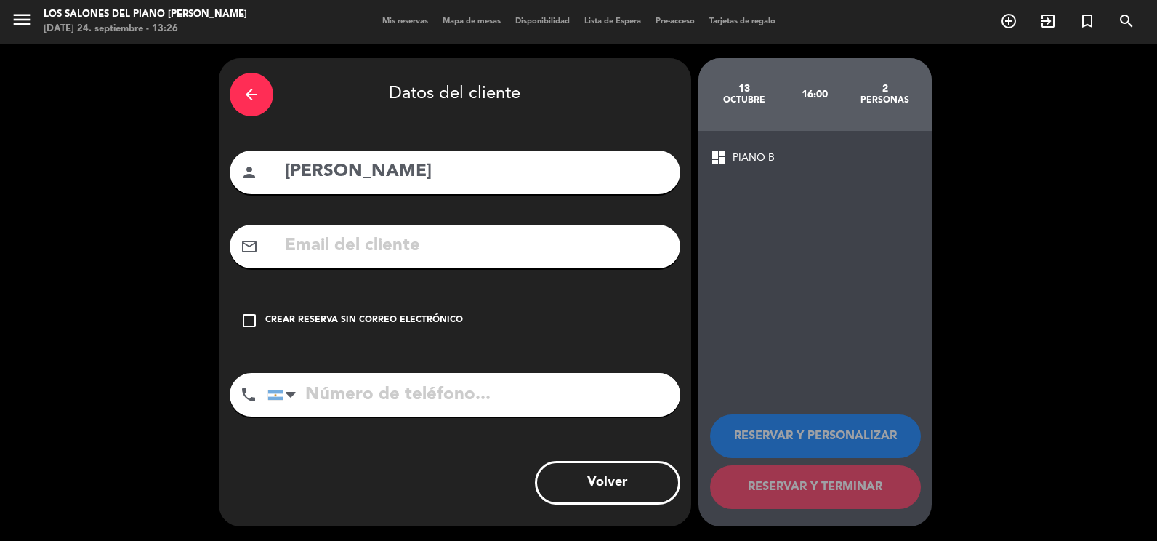
click at [393, 264] on div "mail_outline" at bounding box center [455, 247] width 451 height 44
click at [405, 239] on input "text" at bounding box center [476, 246] width 386 height 30
paste input "[EMAIL_ADDRESS][DOMAIN_NAME]"
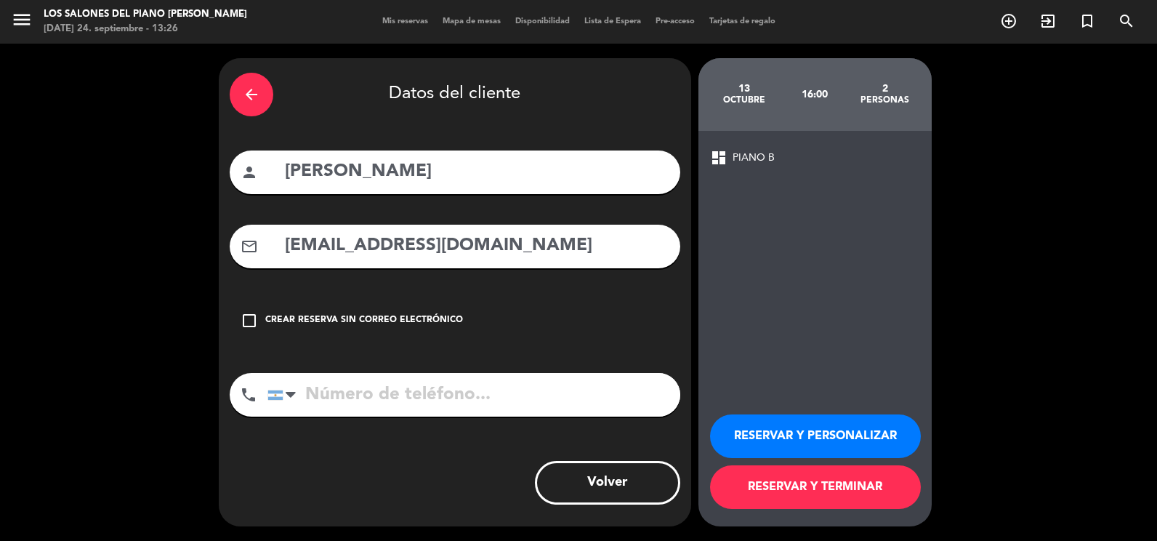
type input "[EMAIL_ADDRESS][DOMAIN_NAME]"
click at [821, 448] on button "RESERVAR Y PERSONALIZAR" at bounding box center [815, 436] width 211 height 44
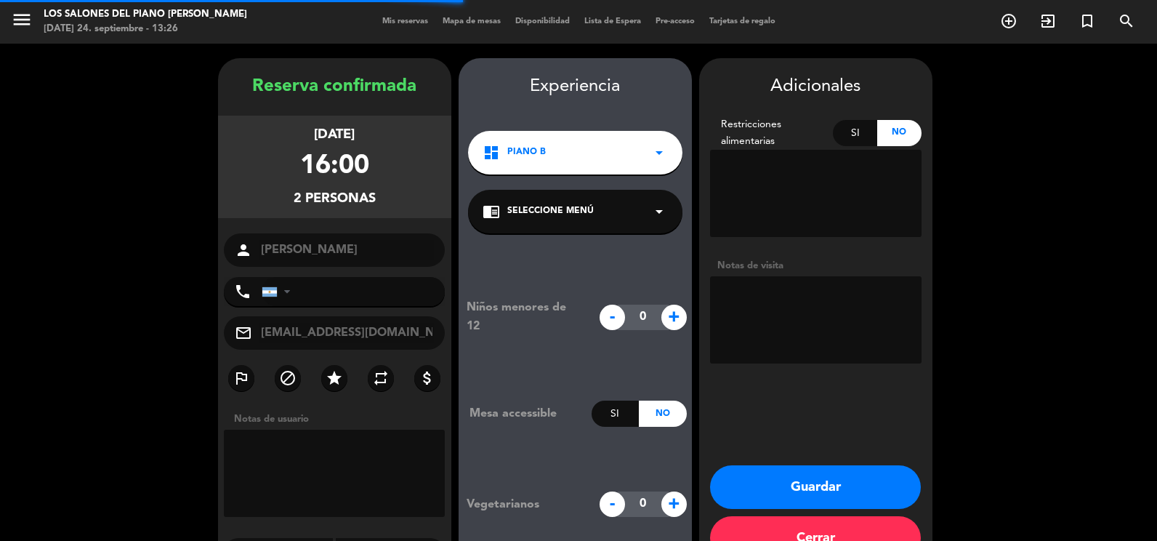
scroll to position [41, 0]
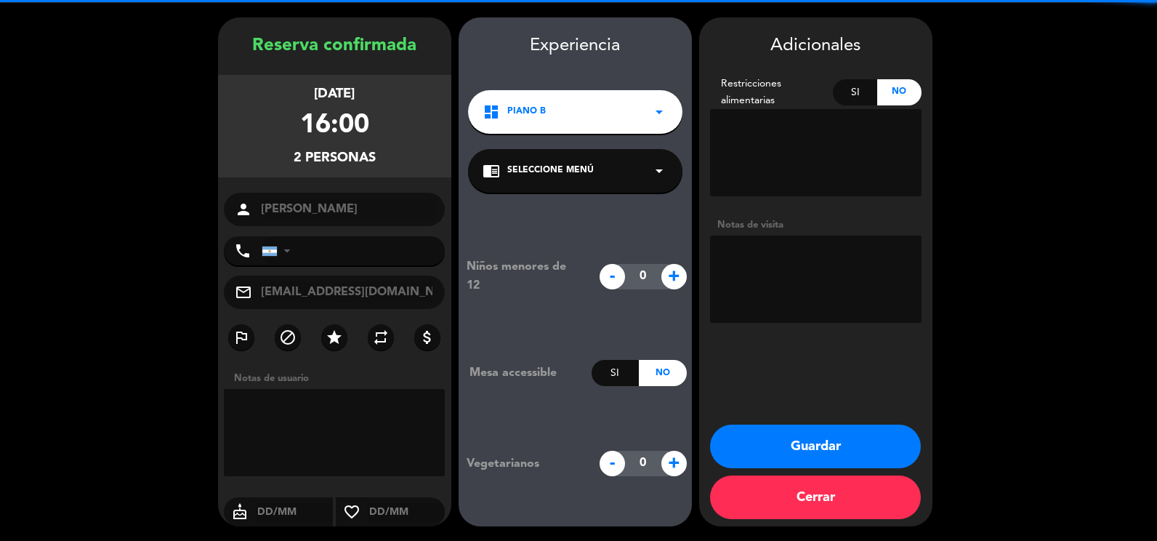
click at [790, 284] on textarea at bounding box center [816, 279] width 212 height 87
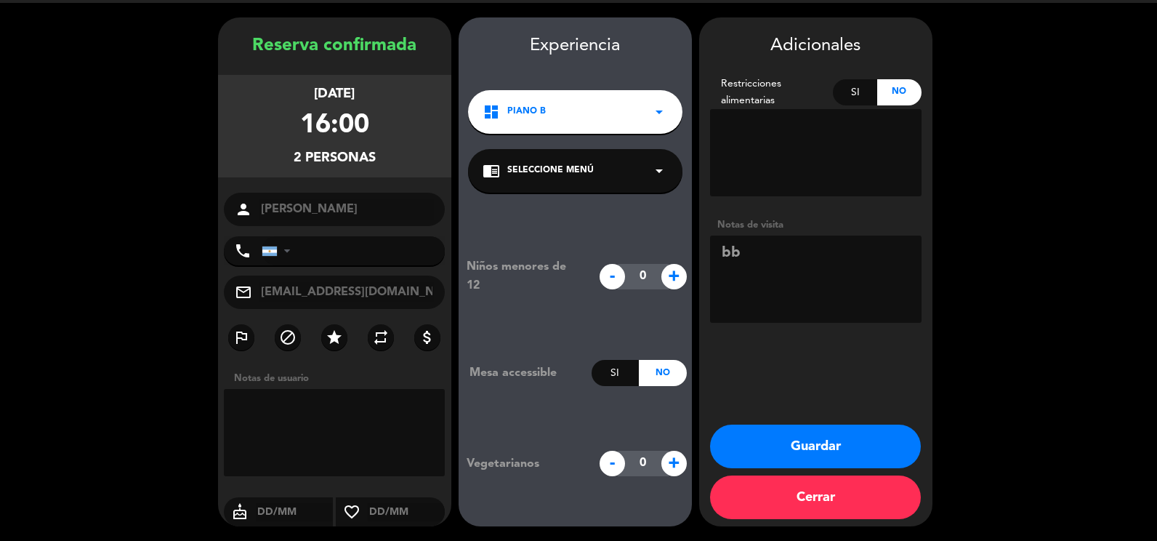
paste textarea "YMRDNJEK"
type textarea "bb YMRDNJEK"
click at [792, 456] on button "Guardar" at bounding box center [815, 447] width 211 height 44
